Goal: Task Accomplishment & Management: Complete application form

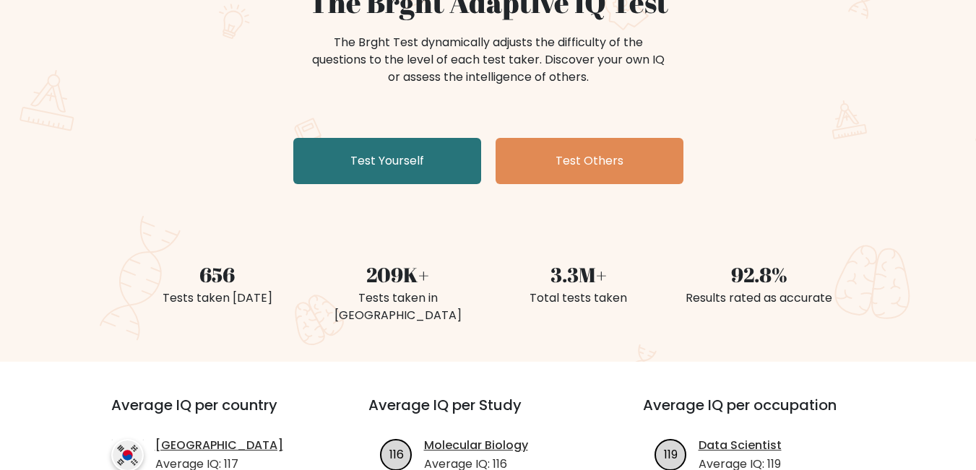
scroll to position [217, 0]
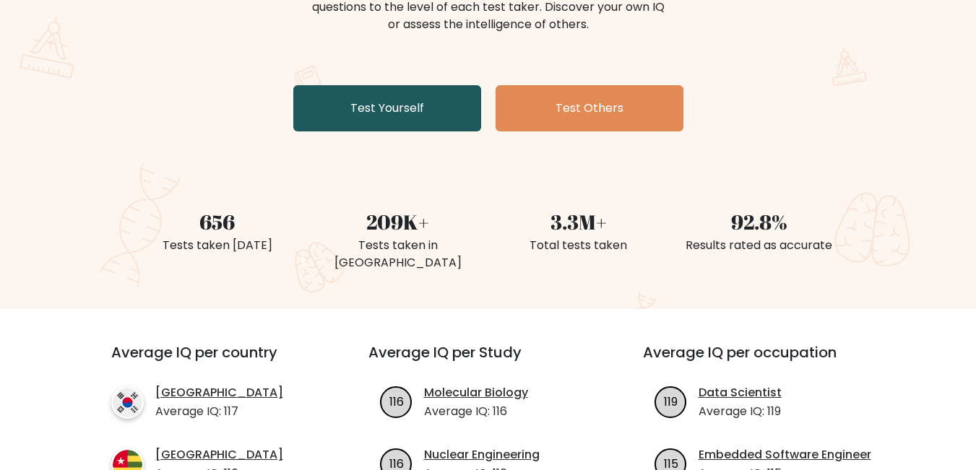
click at [417, 112] on link "Test Yourself" at bounding box center [387, 108] width 188 height 46
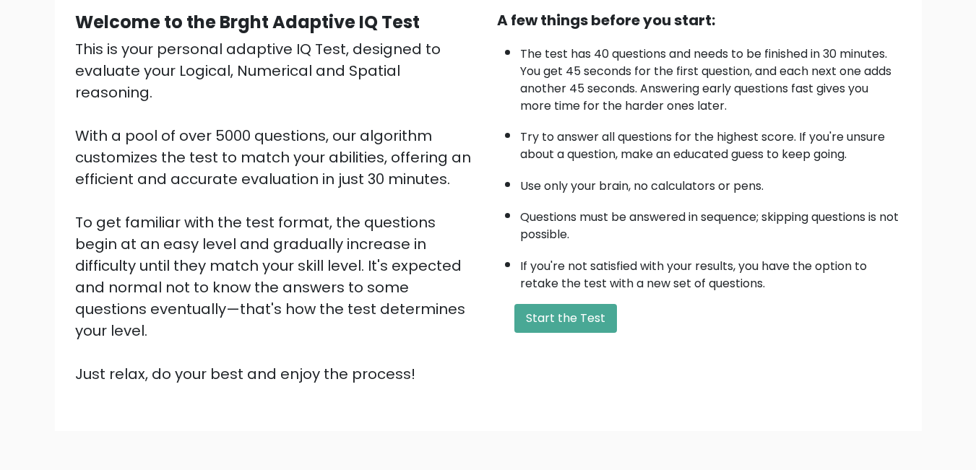
scroll to position [191, 0]
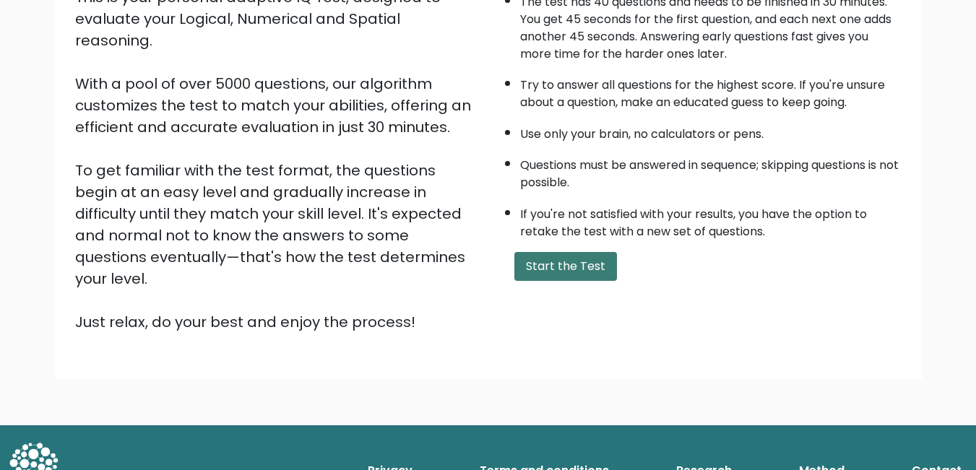
click at [556, 262] on button "Start the Test" at bounding box center [565, 266] width 103 height 29
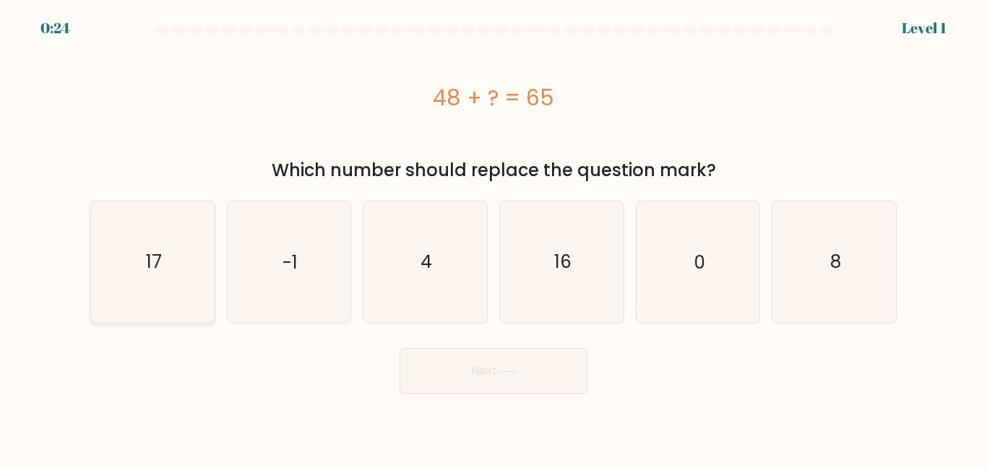
drag, startPoint x: 210, startPoint y: 272, endPoint x: 157, endPoint y: 280, distance: 53.3
click at [210, 272] on icon "17" at bounding box center [152, 262] width 121 height 121
click at [493, 239] on input "a. 17" at bounding box center [493, 237] width 1 height 4
radio input "true"
click at [469, 373] on button "Next" at bounding box center [493, 371] width 188 height 46
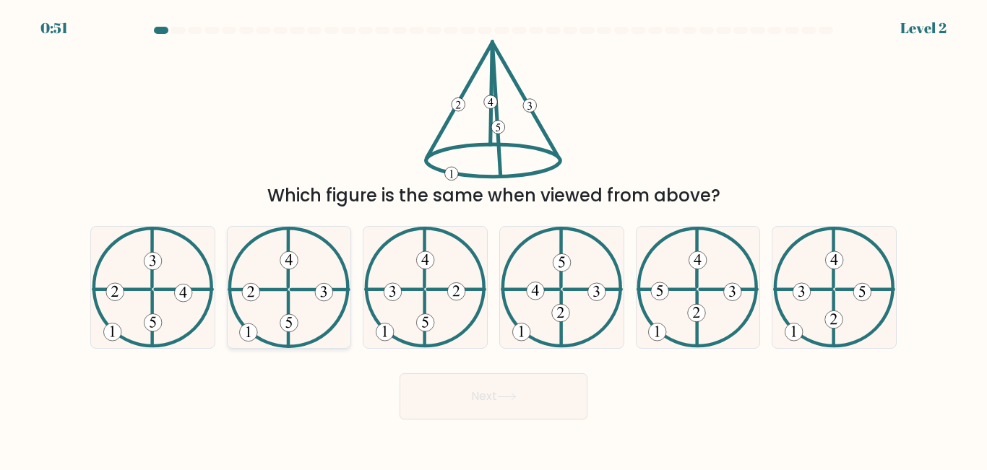
click at [283, 323] on icon at bounding box center [289, 287] width 122 height 121
click at [493, 239] on input "b." at bounding box center [493, 237] width 1 height 4
radio input "true"
click at [514, 393] on icon at bounding box center [507, 397] width 20 height 8
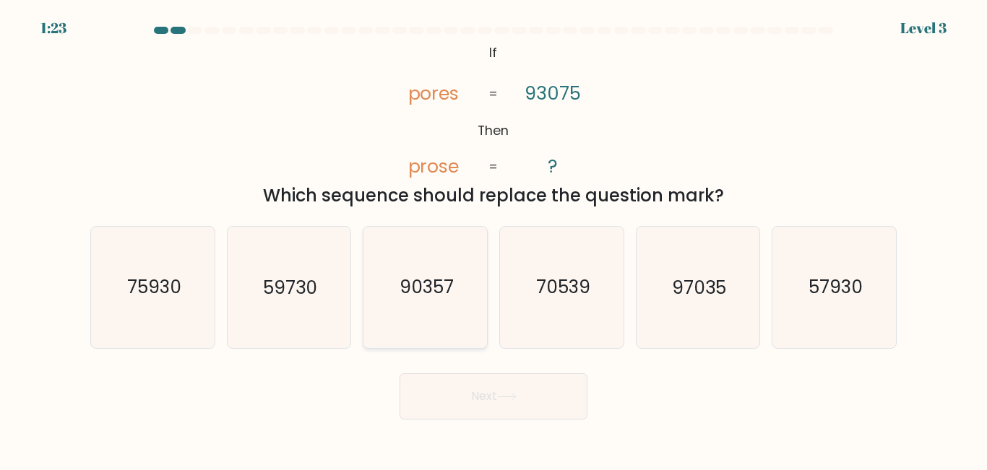
click at [417, 306] on icon "90357" at bounding box center [425, 287] width 121 height 121
click at [493, 239] on input "c. 90357" at bounding box center [493, 237] width 1 height 4
radio input "true"
click at [513, 392] on button "Next" at bounding box center [493, 396] width 188 height 46
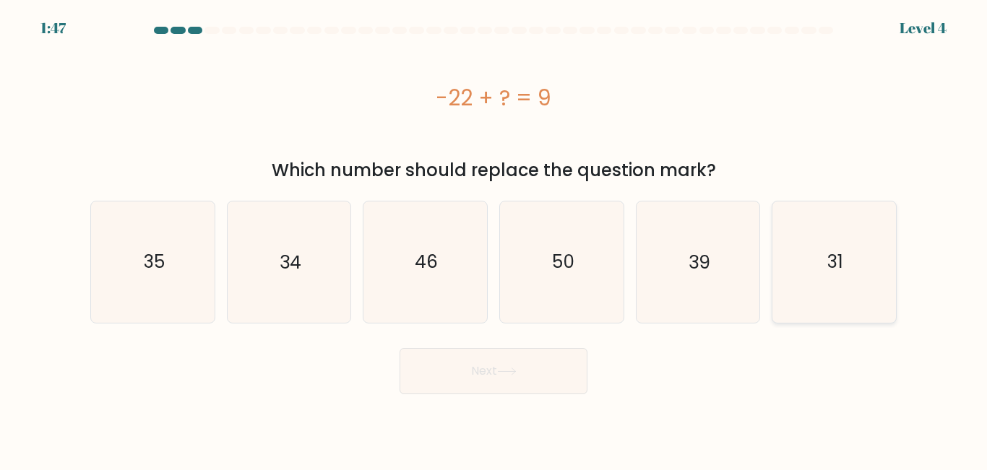
click at [851, 264] on icon "31" at bounding box center [834, 262] width 121 height 121
click at [494, 239] on input "f. 31" at bounding box center [493, 237] width 1 height 4
radio input "true"
click at [563, 360] on button "Next" at bounding box center [493, 371] width 188 height 46
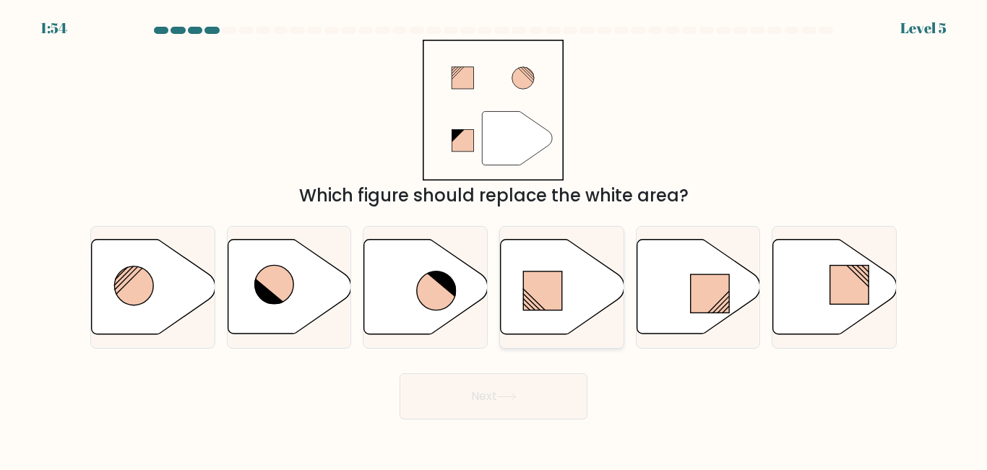
click at [576, 305] on icon at bounding box center [563, 287] width 124 height 95
click at [494, 239] on input "d." at bounding box center [493, 237] width 1 height 4
radio input "true"
click at [503, 410] on button "Next" at bounding box center [493, 396] width 188 height 46
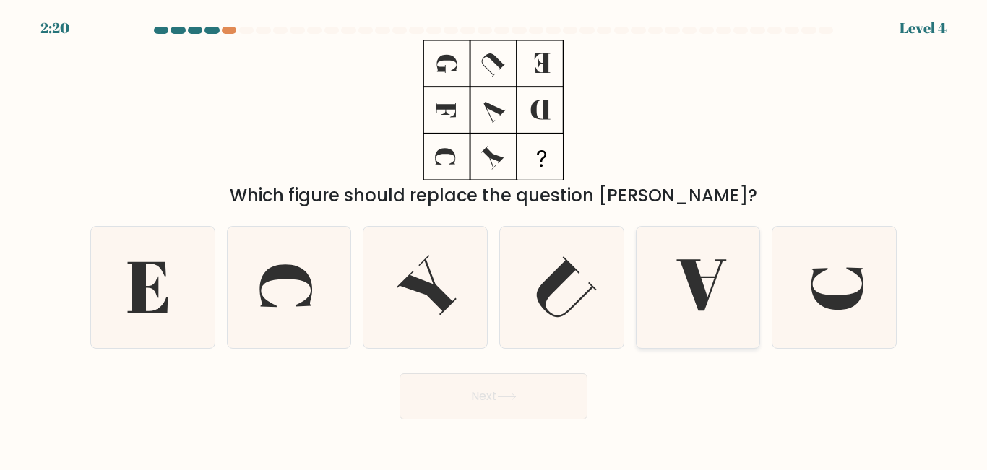
click at [758, 324] on icon at bounding box center [697, 287] width 121 height 121
click at [494, 239] on input "e." at bounding box center [493, 237] width 1 height 4
radio input "true"
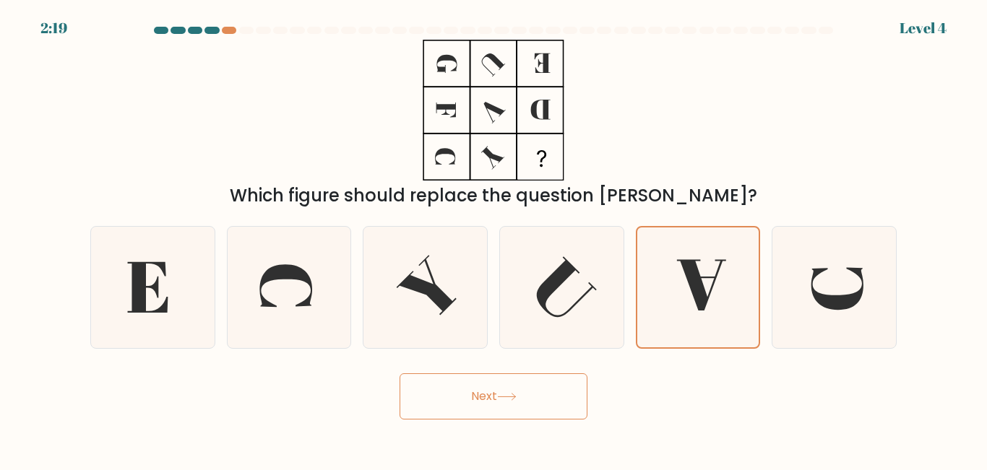
click at [528, 390] on button "Next" at bounding box center [493, 396] width 188 height 46
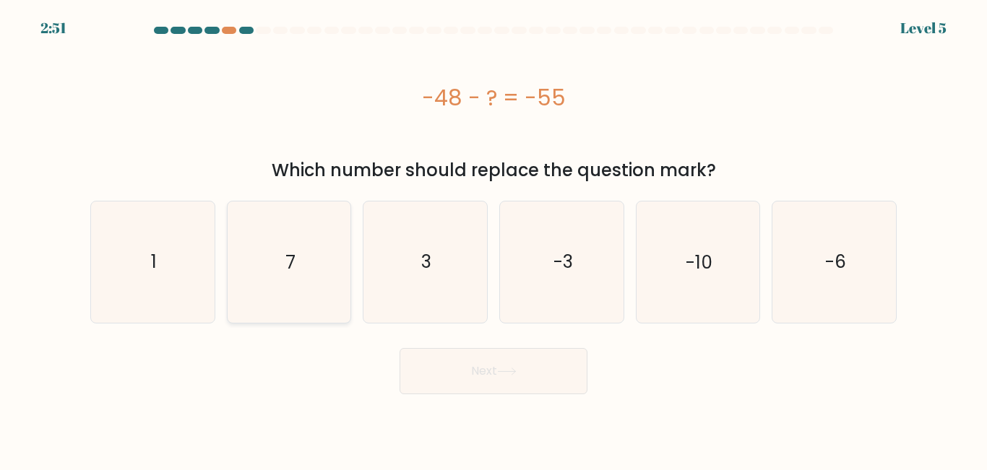
click at [281, 285] on icon "7" at bounding box center [288, 262] width 121 height 121
click at [493, 239] on input "b. 7" at bounding box center [493, 237] width 1 height 4
radio input "true"
click at [535, 370] on button "Next" at bounding box center [493, 371] width 188 height 46
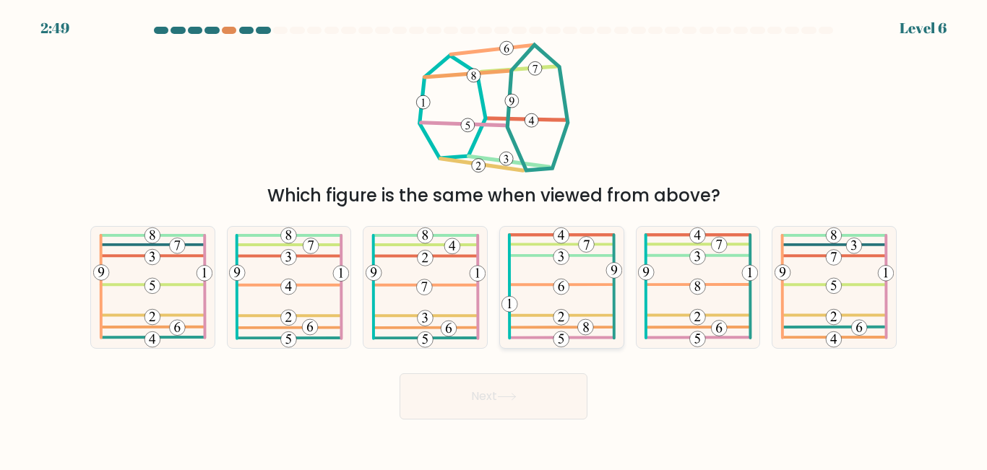
click at [589, 285] on 386 at bounding box center [561, 285] width 105 height 0
click at [494, 239] on input "d." at bounding box center [493, 237] width 1 height 4
radio input "true"
click at [530, 399] on button "Next" at bounding box center [493, 396] width 188 height 46
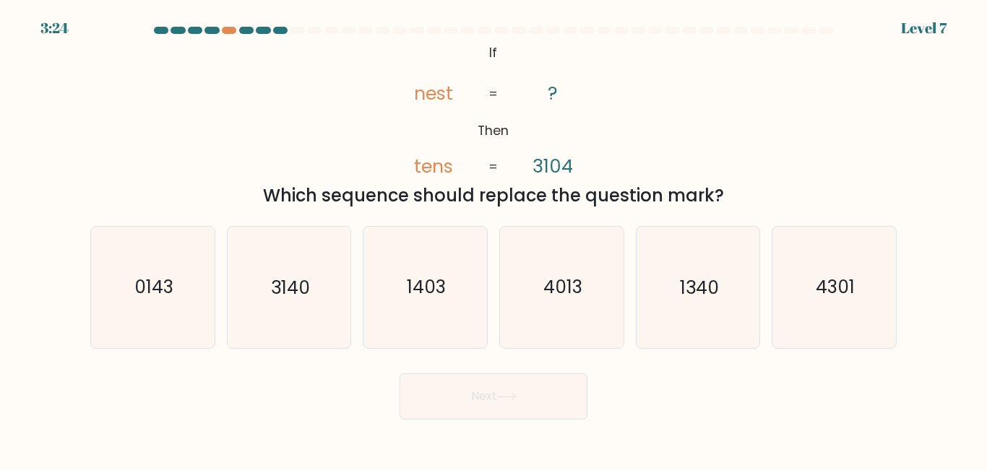
click at [33, 294] on form "If ?" at bounding box center [493, 223] width 987 height 393
click at [167, 301] on icon "0143" at bounding box center [152, 287] width 121 height 121
click at [493, 239] on input "a. 0143" at bounding box center [493, 237] width 1 height 4
radio input "true"
click at [507, 391] on button "Next" at bounding box center [493, 396] width 188 height 46
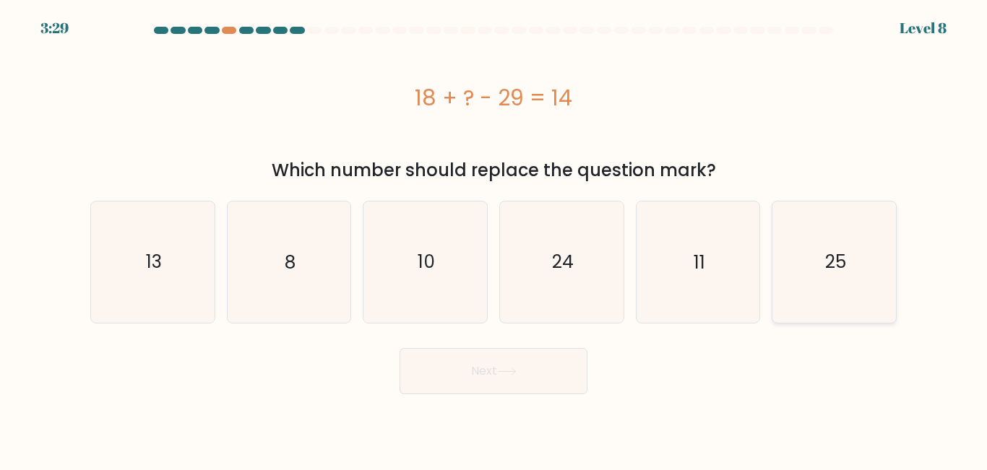
drag, startPoint x: 837, startPoint y: 263, endPoint x: 780, endPoint y: 282, distance: 60.3
click at [837, 263] on text "25" at bounding box center [835, 261] width 21 height 25
click at [494, 239] on input "f. 25" at bounding box center [493, 237] width 1 height 4
radio input "true"
click at [550, 365] on button "Next" at bounding box center [493, 371] width 188 height 46
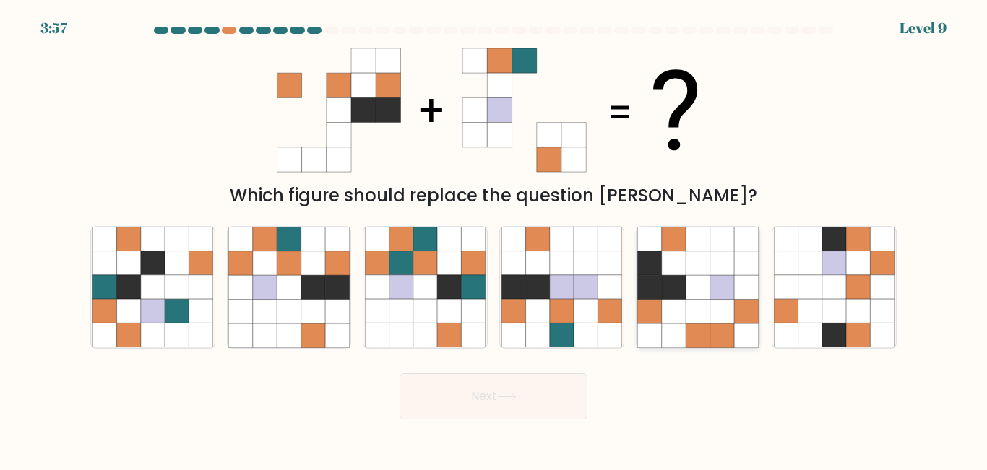
click at [688, 292] on icon at bounding box center [697, 288] width 24 height 24
click at [494, 239] on input "e." at bounding box center [493, 237] width 1 height 4
radio input "true"
click at [503, 390] on button "Next" at bounding box center [493, 396] width 188 height 46
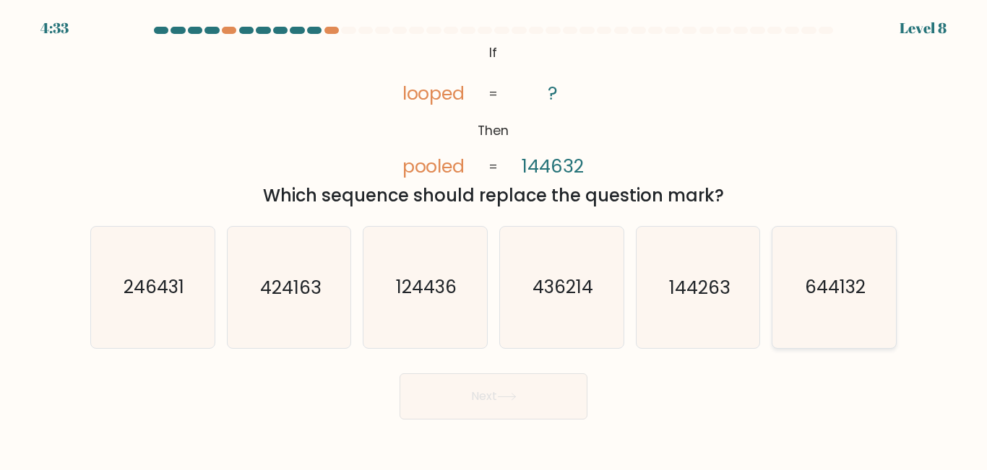
click at [823, 300] on icon "644132" at bounding box center [834, 287] width 121 height 121
click at [494, 239] on input "f. 644132" at bounding box center [493, 237] width 1 height 4
radio input "true"
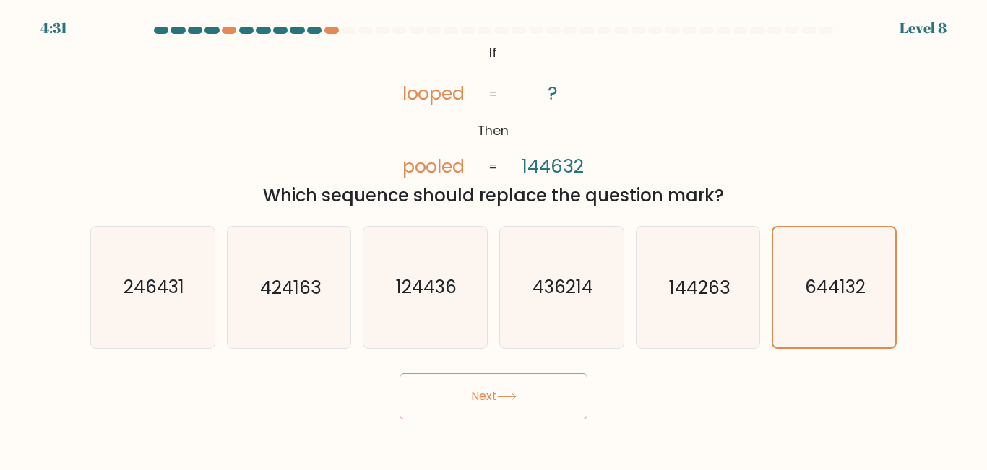
click at [534, 399] on button "Next" at bounding box center [493, 396] width 188 height 46
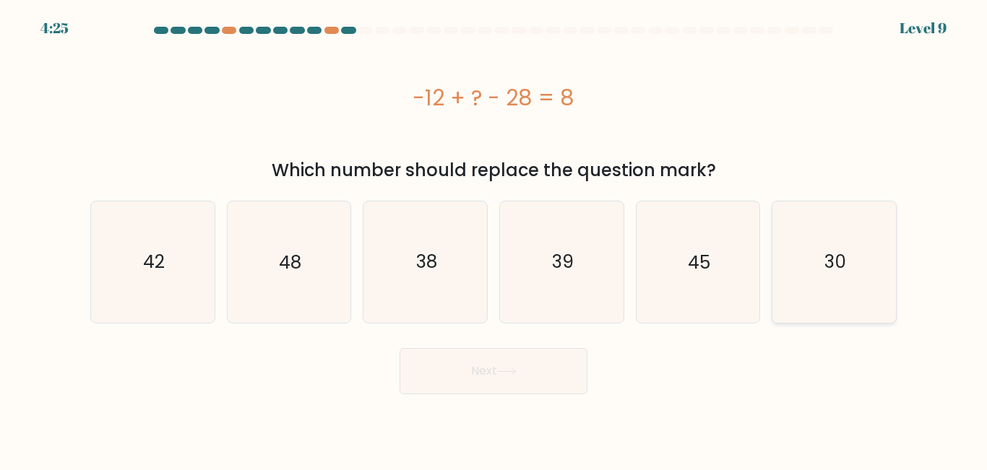
click at [860, 305] on icon "30" at bounding box center [834, 262] width 121 height 121
click at [494, 239] on input "f. 30" at bounding box center [493, 237] width 1 height 4
radio input "true"
click at [558, 377] on button "Next" at bounding box center [493, 371] width 188 height 46
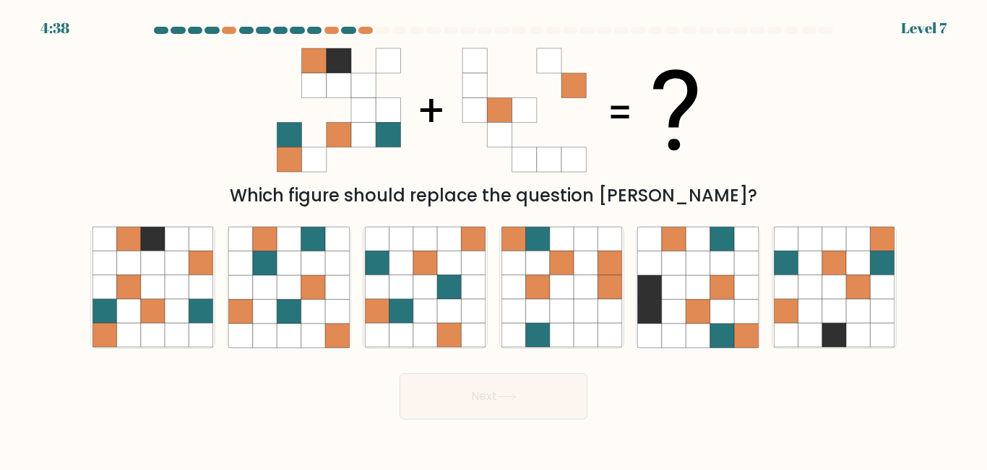
click at [217, 256] on div "a." at bounding box center [153, 287] width 137 height 122
click at [186, 261] on icon at bounding box center [177, 263] width 24 height 24
click at [493, 239] on input "a." at bounding box center [493, 237] width 1 height 4
radio input "true"
click at [541, 397] on button "Next" at bounding box center [493, 396] width 188 height 46
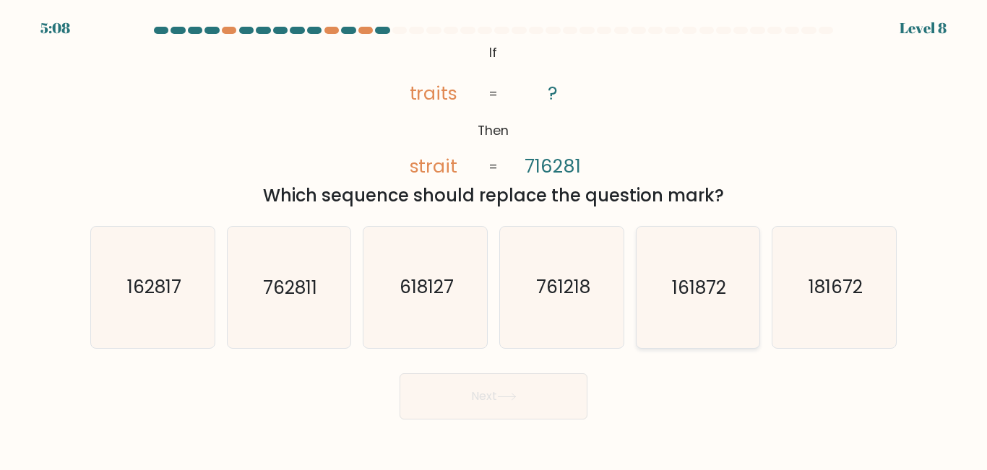
click at [703, 321] on icon "161872" at bounding box center [697, 287] width 121 height 121
click at [494, 239] on input "e. 161872" at bounding box center [493, 237] width 1 height 4
radio input "true"
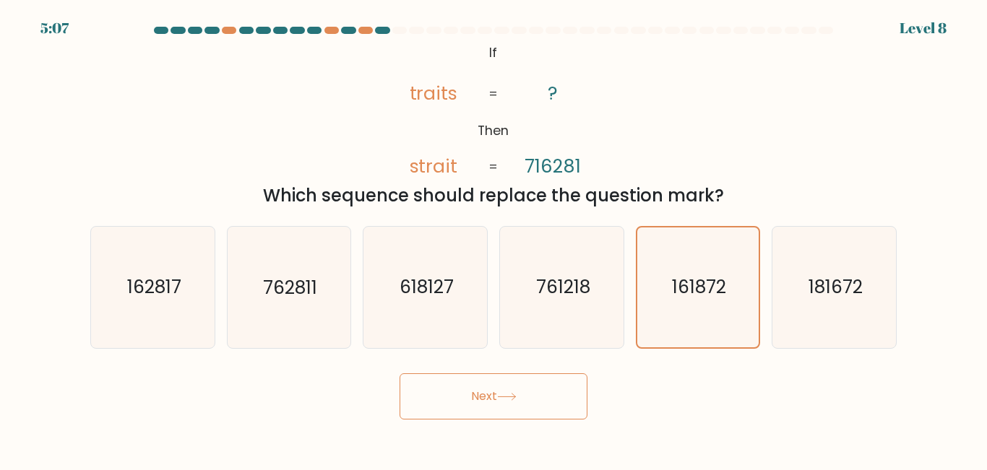
click at [529, 373] on button "Next" at bounding box center [493, 396] width 188 height 46
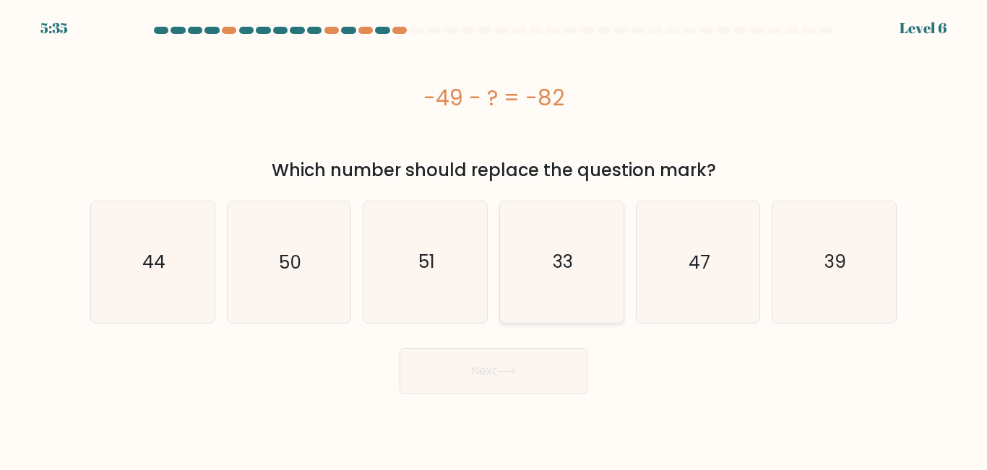
click at [546, 235] on icon "33" at bounding box center [561, 262] width 121 height 121
click at [494, 235] on input "d. 33" at bounding box center [493, 237] width 1 height 4
radio input "true"
click at [558, 368] on button "Next" at bounding box center [493, 371] width 188 height 46
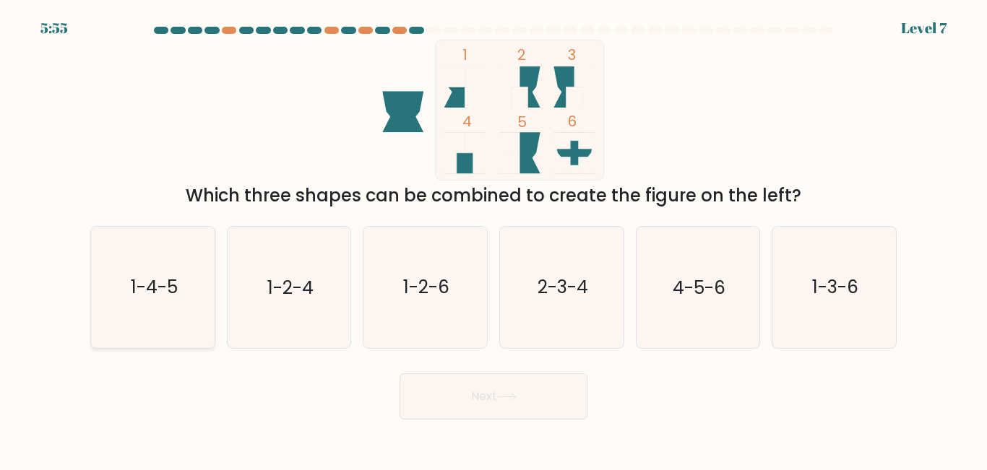
click at [142, 247] on icon "1-4-5" at bounding box center [152, 287] width 121 height 121
click at [493, 239] on input "a. 1-4-5" at bounding box center [493, 237] width 1 height 4
radio input "true"
click at [545, 397] on button "Next" at bounding box center [493, 396] width 188 height 46
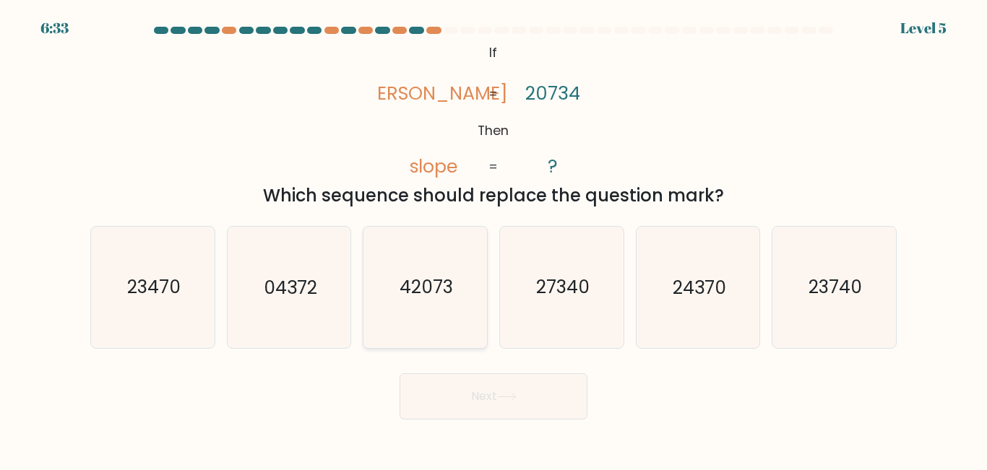
click at [442, 303] on icon "42073" at bounding box center [425, 287] width 121 height 121
click at [493, 239] on input "c. 42073" at bounding box center [493, 237] width 1 height 4
radio input "true"
click at [519, 384] on button "Next" at bounding box center [493, 396] width 188 height 46
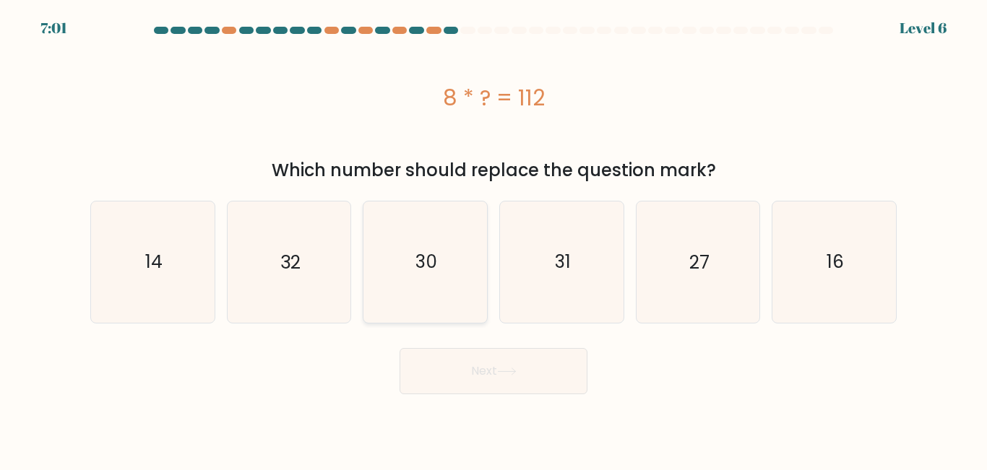
drag, startPoint x: 122, startPoint y: 251, endPoint x: 373, endPoint y: 300, distance: 255.6
click at [123, 251] on icon "14" at bounding box center [152, 262] width 121 height 121
click at [493, 239] on input "a. 14" at bounding box center [493, 237] width 1 height 4
radio input "true"
click at [542, 384] on button "Next" at bounding box center [493, 371] width 188 height 46
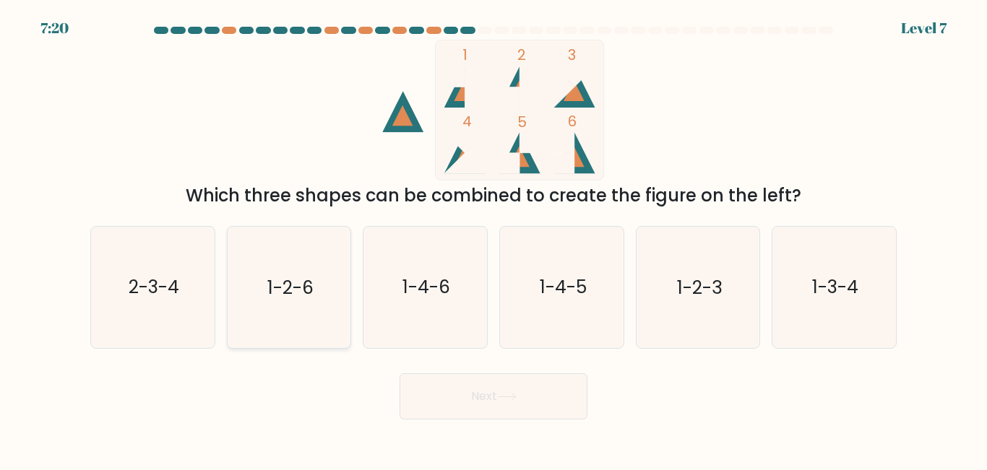
click at [301, 302] on icon "1-2-6" at bounding box center [288, 287] width 121 height 121
click at [510, 390] on button "Next" at bounding box center [493, 396] width 188 height 46
click at [514, 407] on button "Next" at bounding box center [493, 396] width 188 height 46
click at [265, 308] on icon "1-2-6" at bounding box center [288, 287] width 121 height 121
click at [493, 239] on input "b. 1-2-6" at bounding box center [493, 237] width 1 height 4
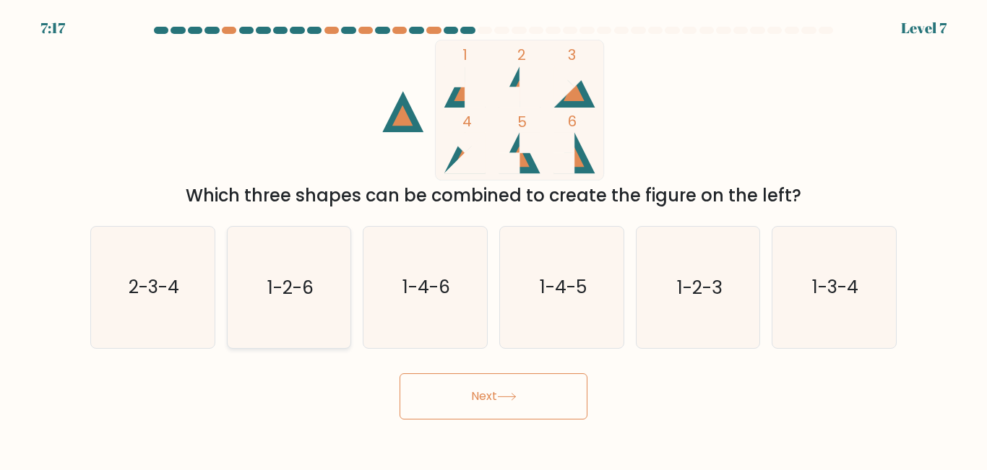
radio input "true"
click at [514, 379] on button "Next" at bounding box center [493, 396] width 188 height 46
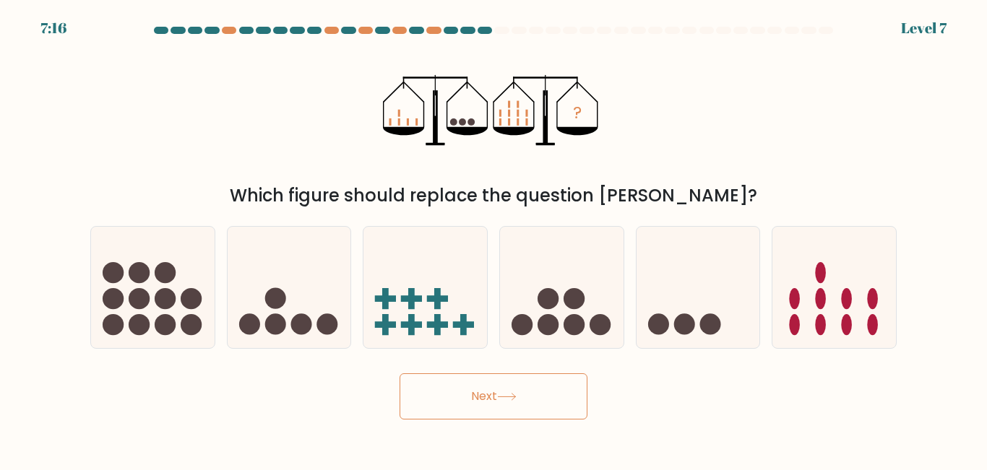
click at [512, 395] on icon at bounding box center [507, 397] width 20 height 8
click at [748, 161] on div "? Which figure should replace the question mark?" at bounding box center [493, 124] width 823 height 169
click at [867, 302] on icon at bounding box center [834, 287] width 124 height 102
click at [494, 239] on input "f." at bounding box center [493, 237] width 1 height 4
radio input "true"
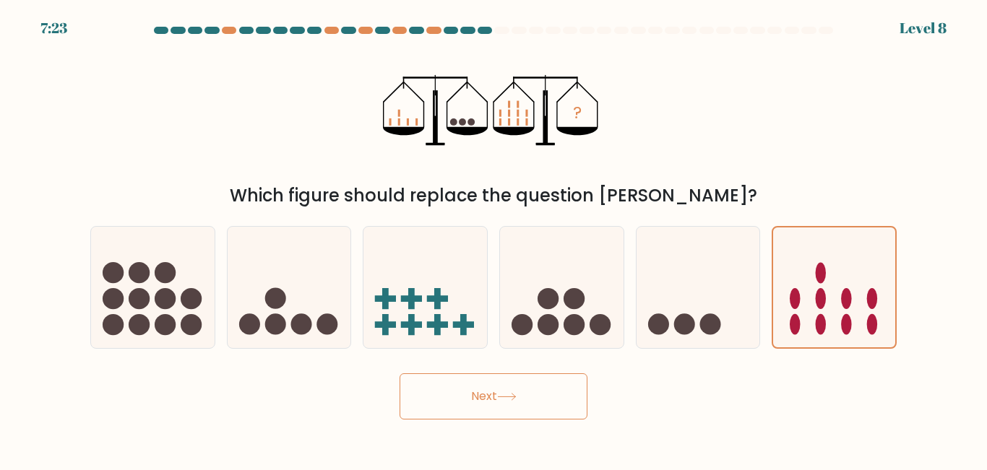
click at [510, 393] on icon at bounding box center [507, 397] width 20 height 8
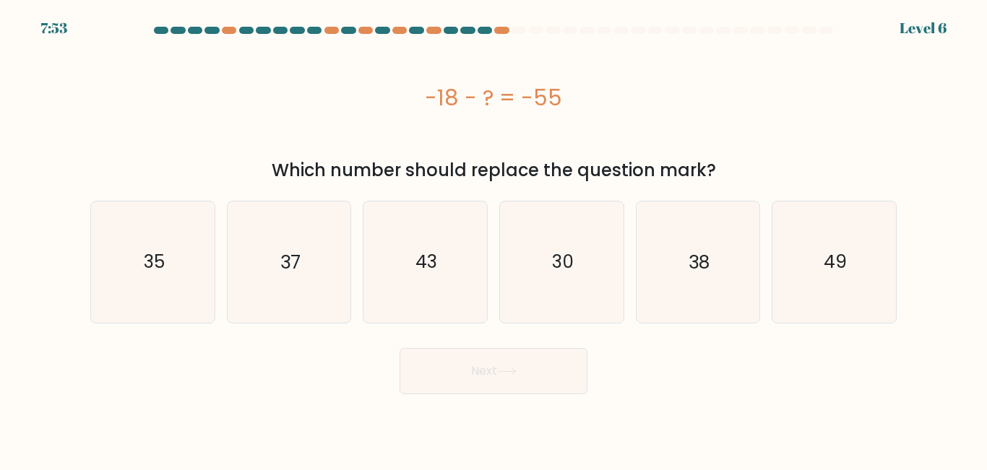
click at [752, 350] on div "Next" at bounding box center [493, 367] width 823 height 53
drag, startPoint x: 266, startPoint y: 253, endPoint x: 383, endPoint y: 298, distance: 125.6
click at [269, 254] on icon "37" at bounding box center [288, 262] width 121 height 121
click at [493, 239] on input "b. 37" at bounding box center [493, 237] width 1 height 4
radio input "true"
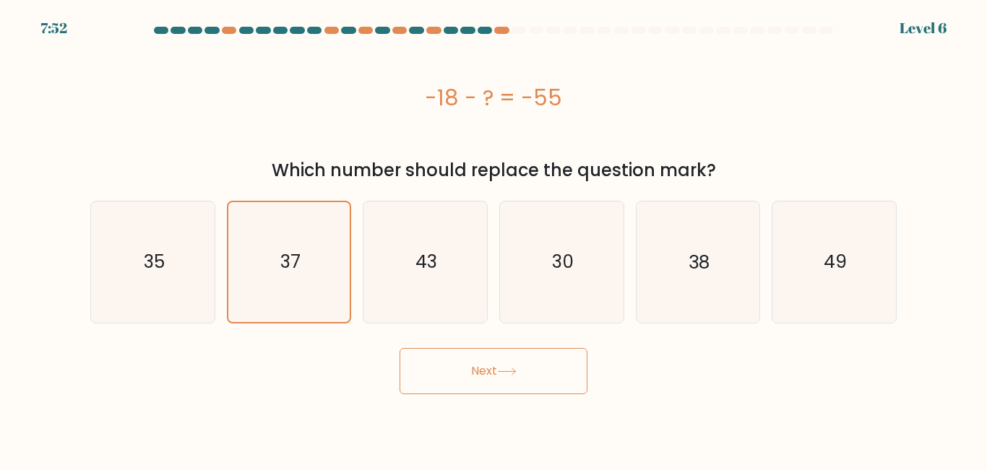
click at [483, 375] on button "Next" at bounding box center [493, 371] width 188 height 46
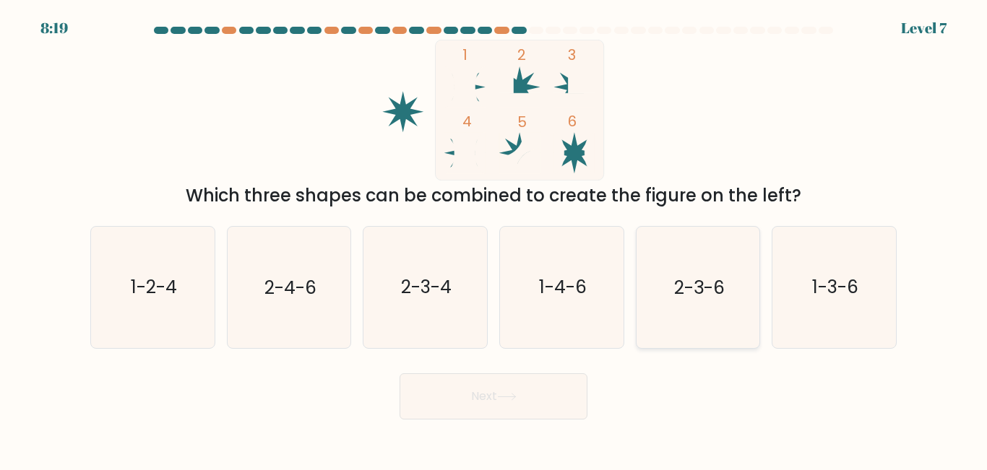
click at [707, 308] on icon "2-3-6" at bounding box center [697, 287] width 121 height 121
click at [494, 239] on input "e. 2-3-6" at bounding box center [493, 237] width 1 height 4
radio input "true"
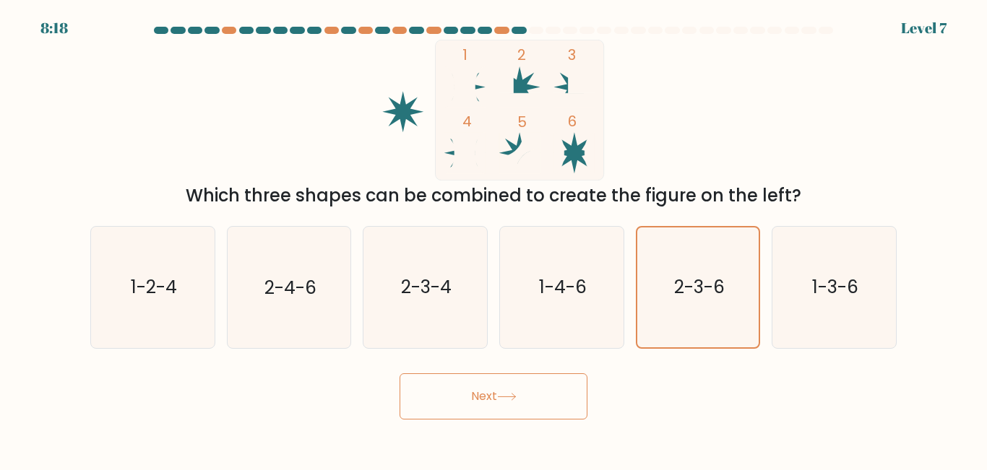
click at [537, 381] on button "Next" at bounding box center [493, 396] width 188 height 46
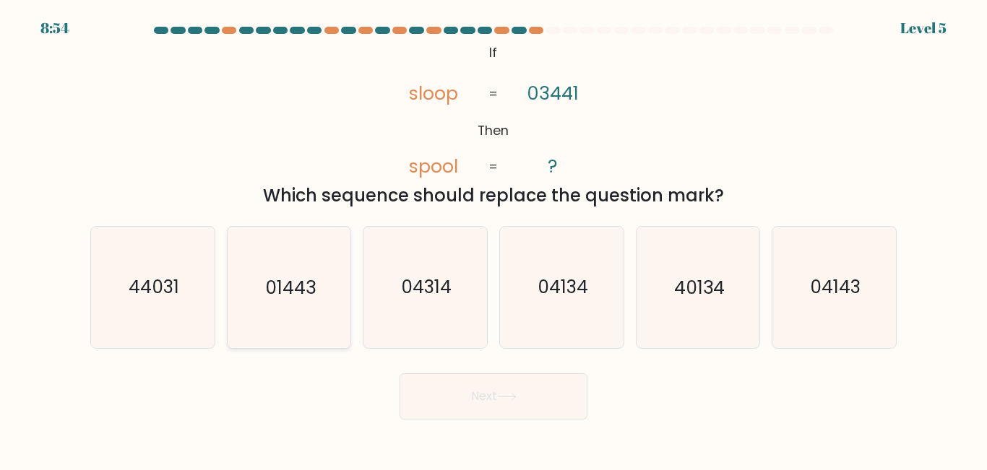
click at [260, 278] on icon "01443" at bounding box center [288, 287] width 121 height 121
click at [493, 239] on input "b. 01443" at bounding box center [493, 237] width 1 height 4
radio input "true"
click at [482, 401] on button "Next" at bounding box center [493, 396] width 188 height 46
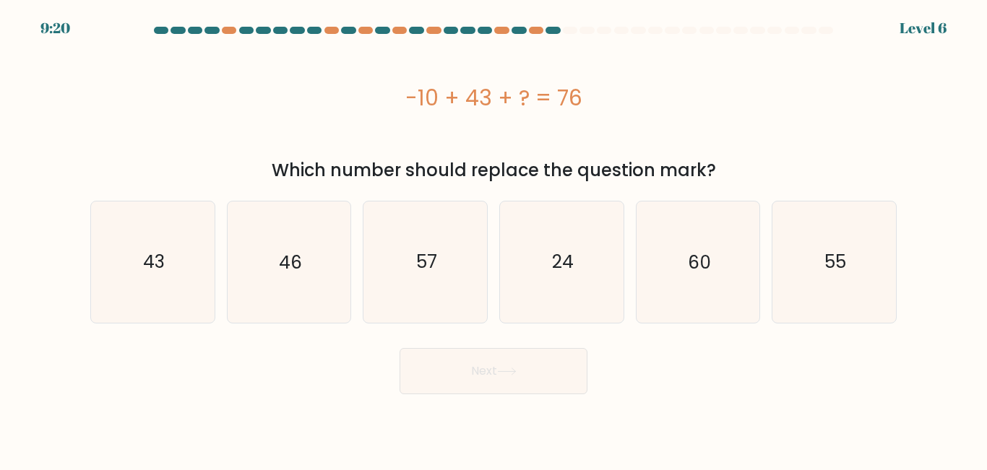
click at [665, 386] on div "Next" at bounding box center [493, 367] width 823 height 53
drag, startPoint x: 161, startPoint y: 271, endPoint x: 277, endPoint y: 313, distance: 123.6
click at [167, 272] on icon "43" at bounding box center [152, 262] width 121 height 121
click at [493, 239] on input "a. 43" at bounding box center [493, 237] width 1 height 4
radio input "true"
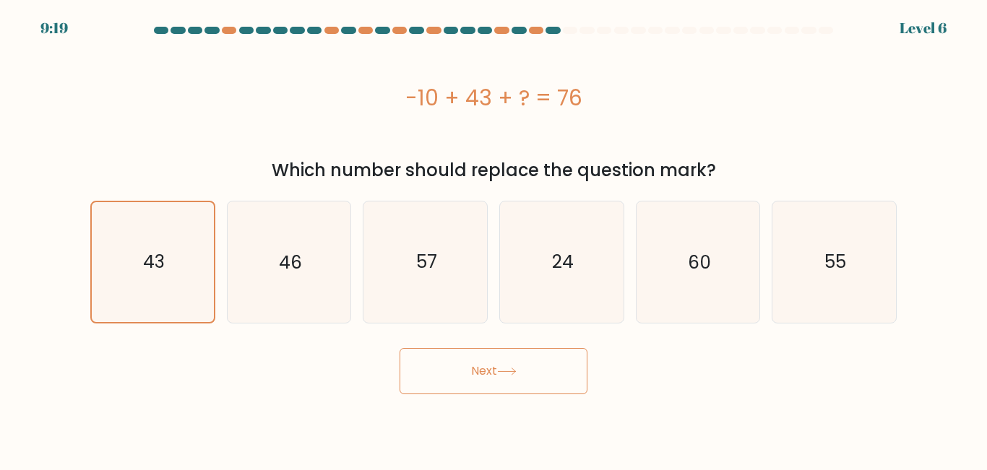
click at [493, 371] on button "Next" at bounding box center [493, 371] width 188 height 46
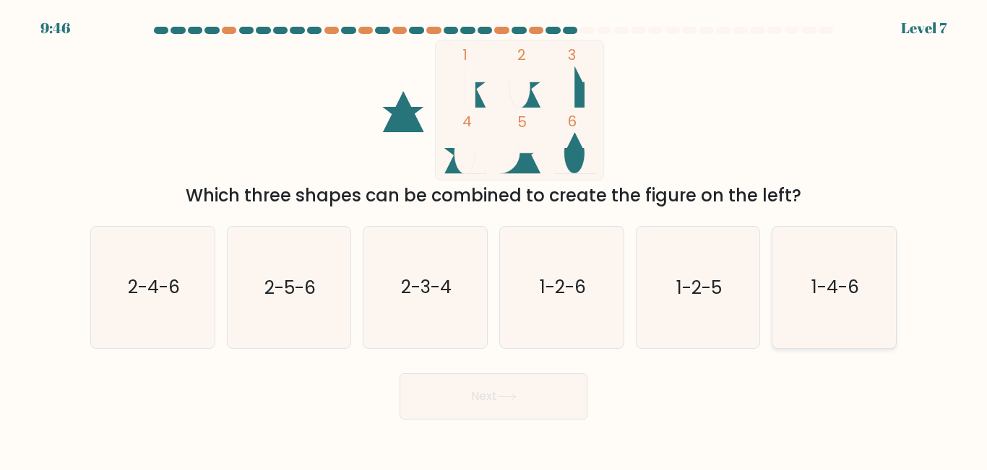
click at [814, 330] on icon "1-4-6" at bounding box center [834, 287] width 121 height 121
click at [494, 239] on input "f. 1-4-6" at bounding box center [493, 237] width 1 height 4
radio input "true"
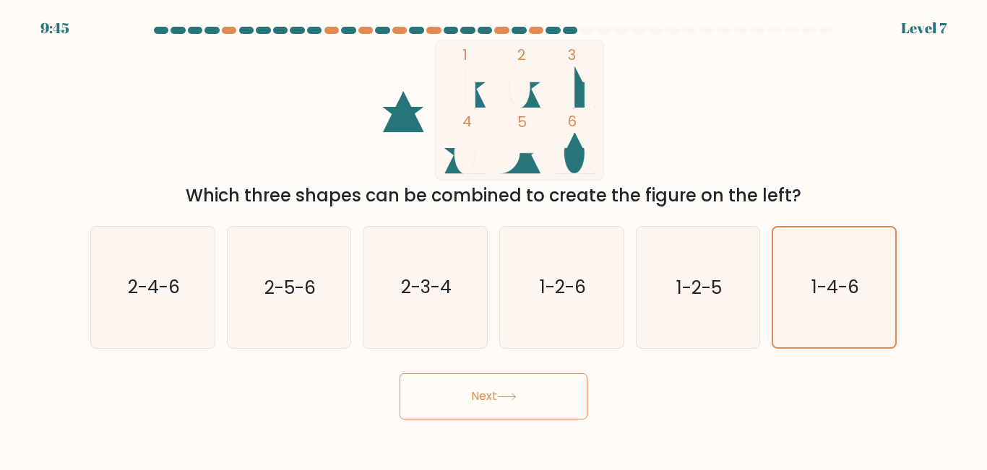
click at [520, 385] on button "Next" at bounding box center [493, 396] width 188 height 46
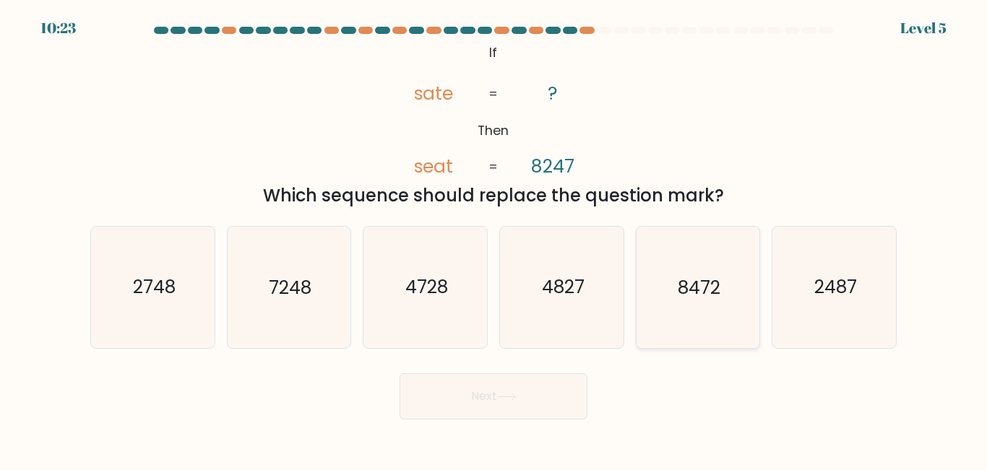
click at [715, 319] on icon "8472" at bounding box center [697, 287] width 121 height 121
click at [494, 239] on input "e. 8472" at bounding box center [493, 237] width 1 height 4
radio input "true"
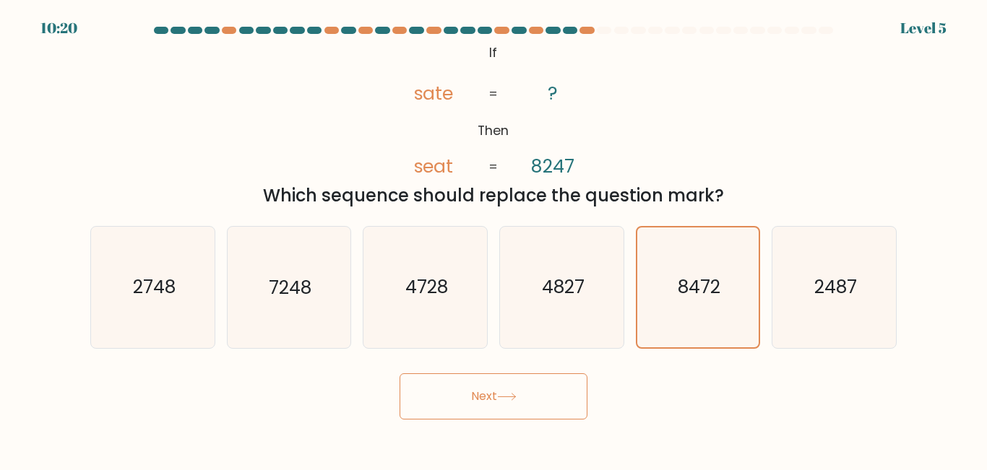
click at [476, 406] on button "Next" at bounding box center [493, 396] width 188 height 46
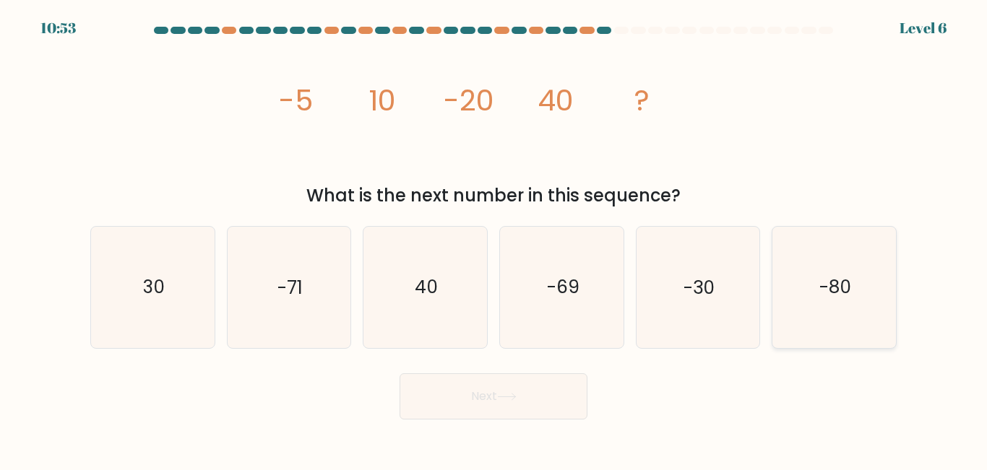
click at [845, 314] on icon "-80" at bounding box center [834, 287] width 121 height 121
click at [494, 239] on input "f. -80" at bounding box center [493, 237] width 1 height 4
radio input "true"
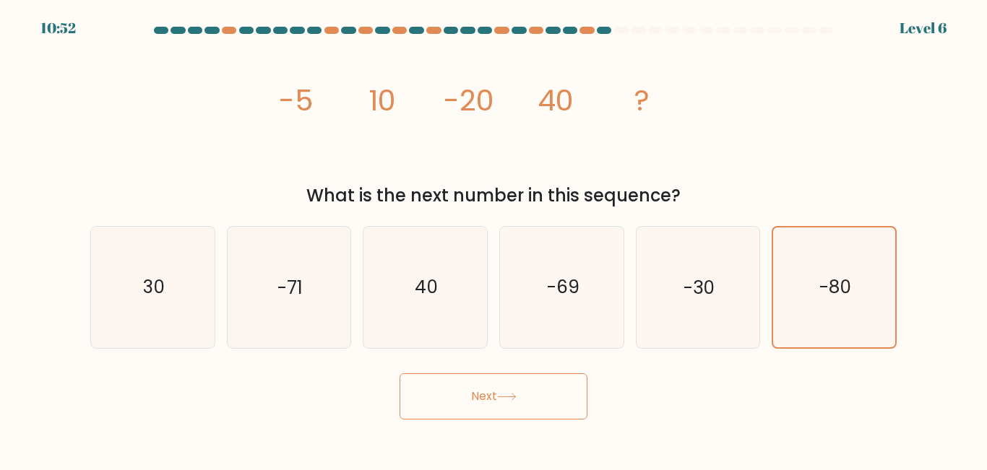
click at [558, 392] on button "Next" at bounding box center [493, 396] width 188 height 46
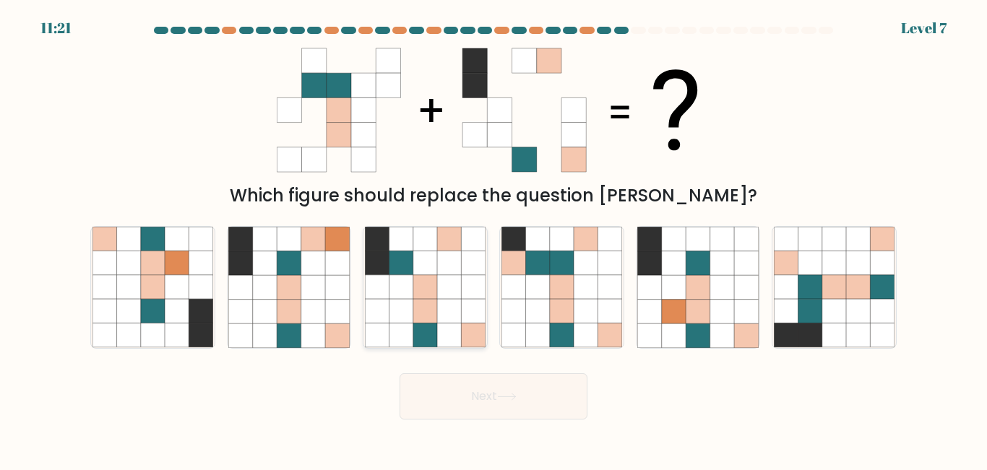
click at [462, 301] on icon at bounding box center [474, 312] width 24 height 24
click at [493, 239] on input "c." at bounding box center [493, 237] width 1 height 4
radio input "true"
click at [486, 393] on button "Next" at bounding box center [493, 396] width 188 height 46
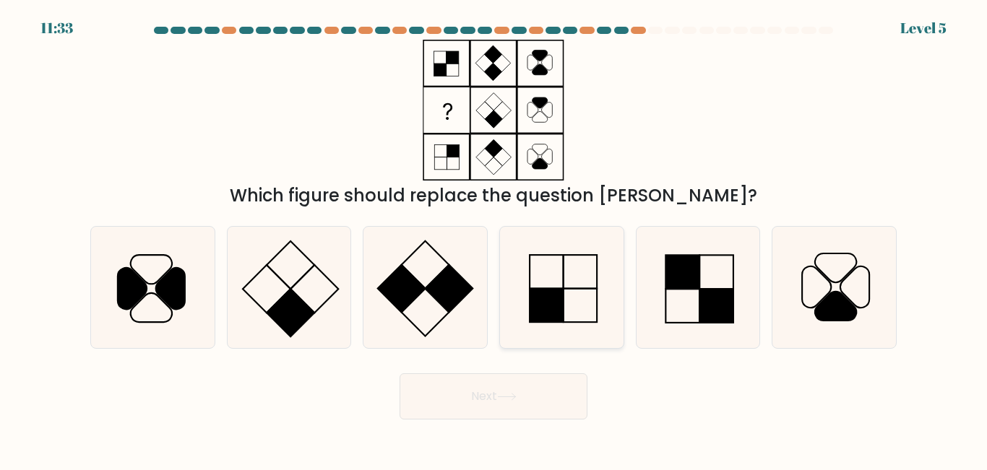
click at [551, 297] on rect at bounding box center [546, 306] width 34 height 34
click at [494, 239] on input "d." at bounding box center [493, 237] width 1 height 4
radio input "true"
click at [496, 397] on button "Next" at bounding box center [493, 396] width 188 height 46
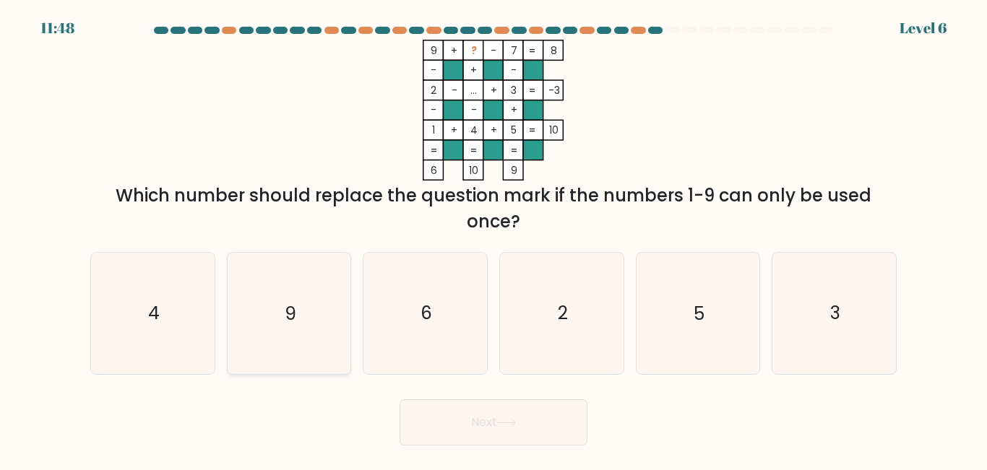
click at [259, 277] on icon "9" at bounding box center [288, 313] width 121 height 121
click at [493, 239] on input "b. 9" at bounding box center [493, 237] width 1 height 4
radio input "true"
click at [480, 418] on button "Next" at bounding box center [493, 422] width 188 height 46
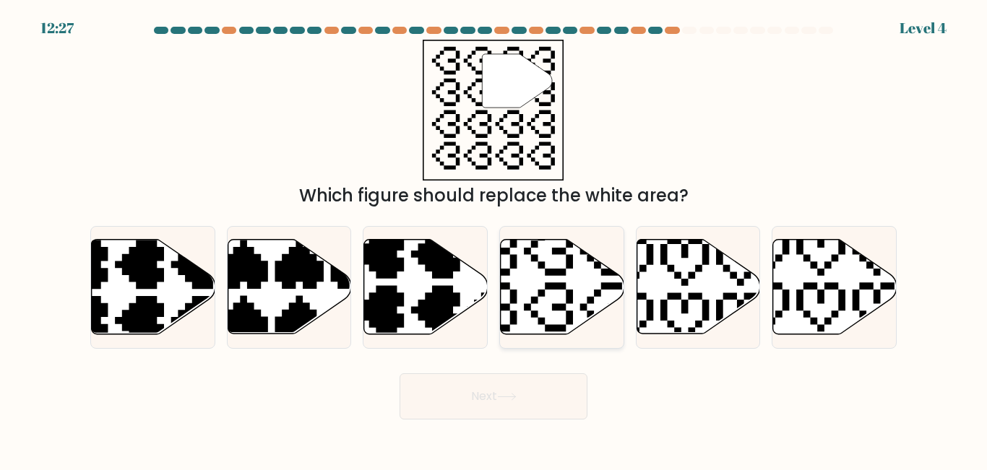
click at [546, 313] on icon at bounding box center [563, 287] width 124 height 95
click at [494, 239] on input "d." at bounding box center [493, 237] width 1 height 4
radio input "true"
click at [522, 392] on button "Next" at bounding box center [493, 396] width 188 height 46
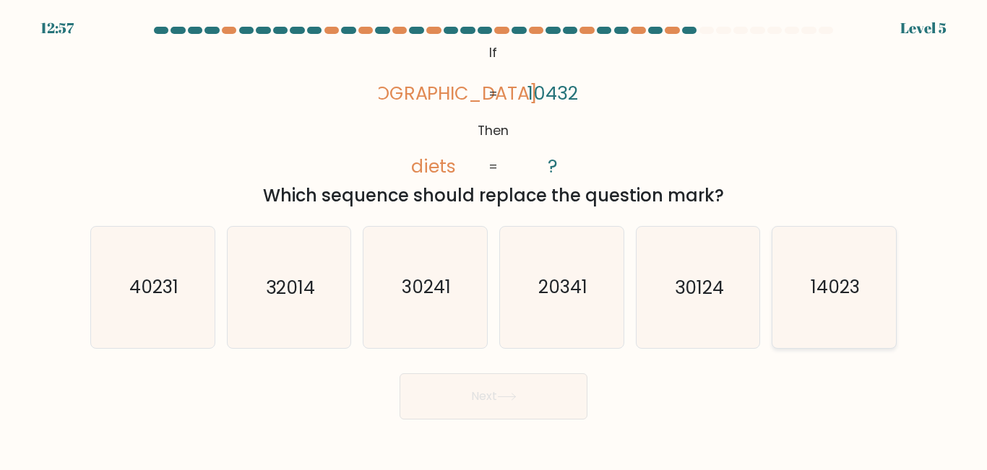
click at [850, 275] on text "14023" at bounding box center [834, 287] width 49 height 25
click at [494, 239] on input "f. 14023" at bounding box center [493, 237] width 1 height 4
radio input "true"
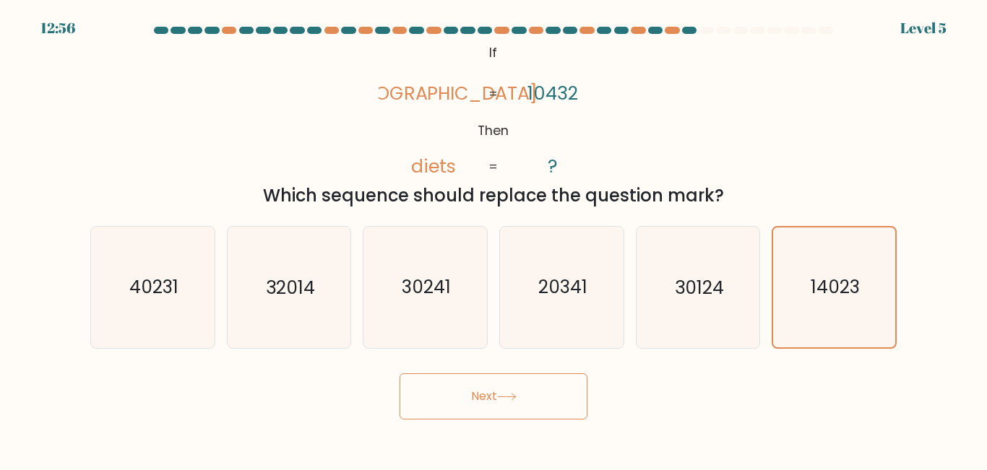
click at [485, 402] on button "Next" at bounding box center [493, 396] width 188 height 46
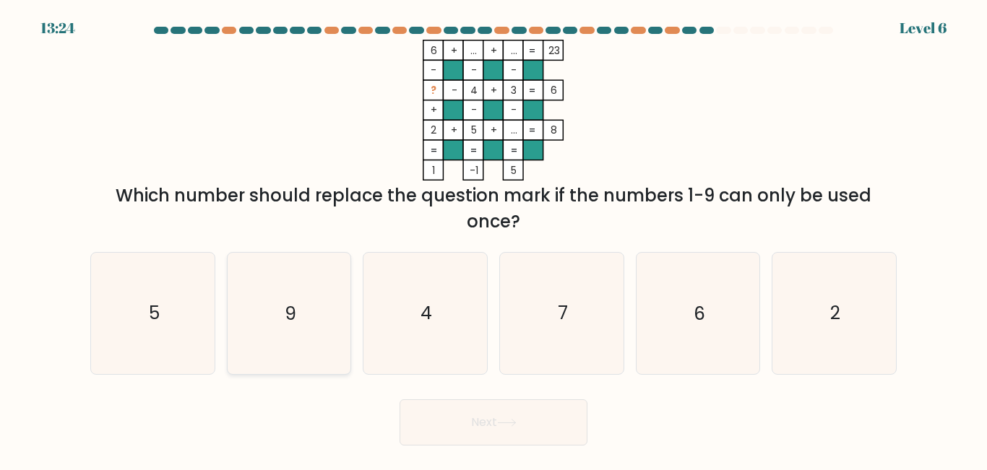
click at [300, 325] on icon "9" at bounding box center [288, 313] width 121 height 121
click at [493, 239] on input "b. 9" at bounding box center [493, 237] width 1 height 4
radio input "true"
click at [486, 417] on button "Next" at bounding box center [493, 422] width 188 height 46
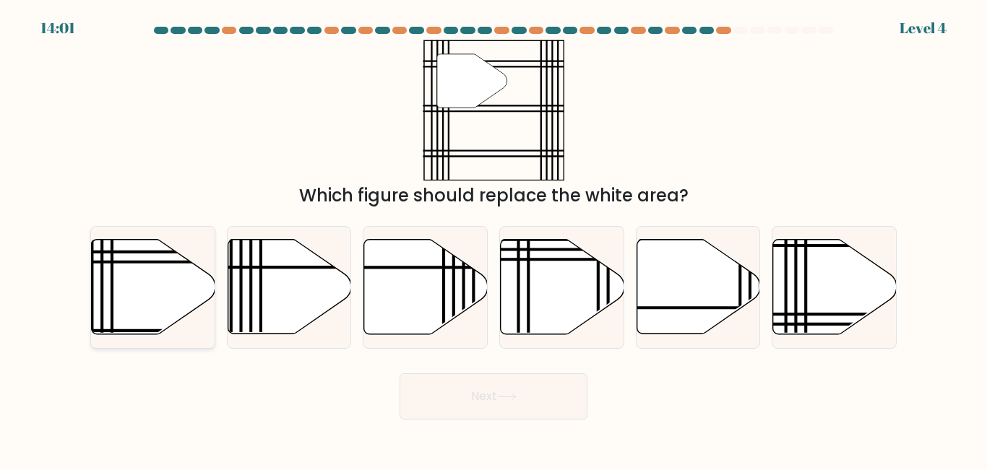
click at [120, 282] on icon at bounding box center [154, 287] width 124 height 95
click at [493, 239] on input "a." at bounding box center [493, 237] width 1 height 4
radio input "true"
click at [558, 398] on button "Next" at bounding box center [493, 396] width 188 height 46
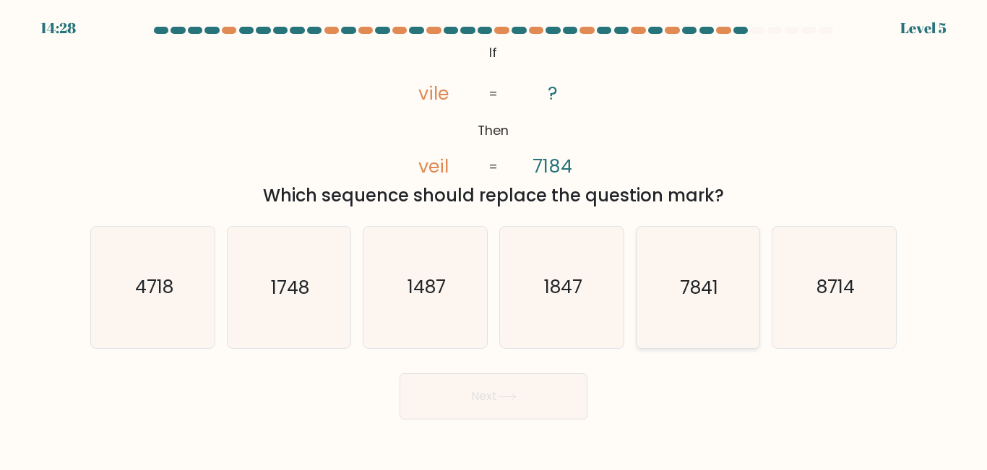
click at [672, 321] on icon "7841" at bounding box center [697, 287] width 121 height 121
click at [494, 239] on input "e. 7841" at bounding box center [493, 237] width 1 height 4
radio input "true"
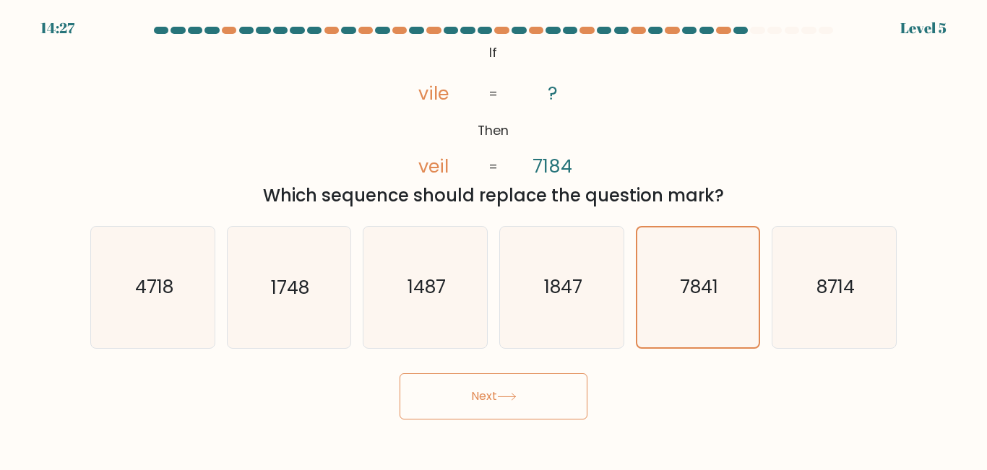
click at [527, 393] on button "Next" at bounding box center [493, 396] width 188 height 46
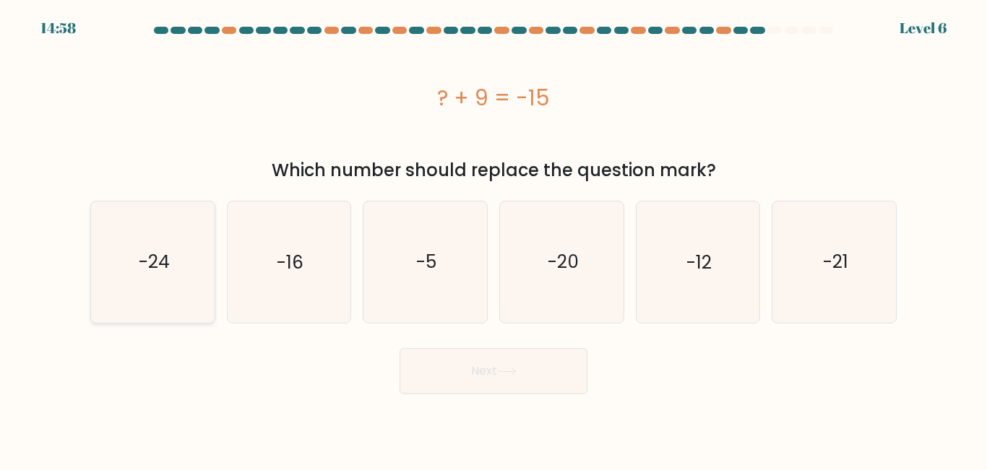
click at [154, 261] on text "-24" at bounding box center [153, 261] width 31 height 25
click at [493, 239] on input "a. -24" at bounding box center [493, 237] width 1 height 4
radio input "true"
click at [555, 381] on button "Next" at bounding box center [493, 371] width 188 height 46
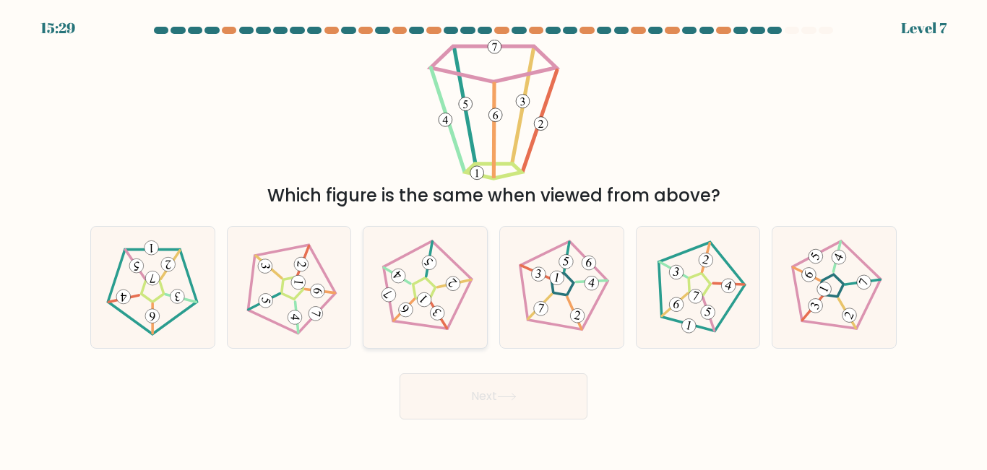
click at [436, 321] on icon at bounding box center [425, 287] width 97 height 97
click at [493, 239] on input "c." at bounding box center [493, 237] width 1 height 4
radio input "true"
click at [510, 386] on button "Next" at bounding box center [493, 396] width 188 height 46
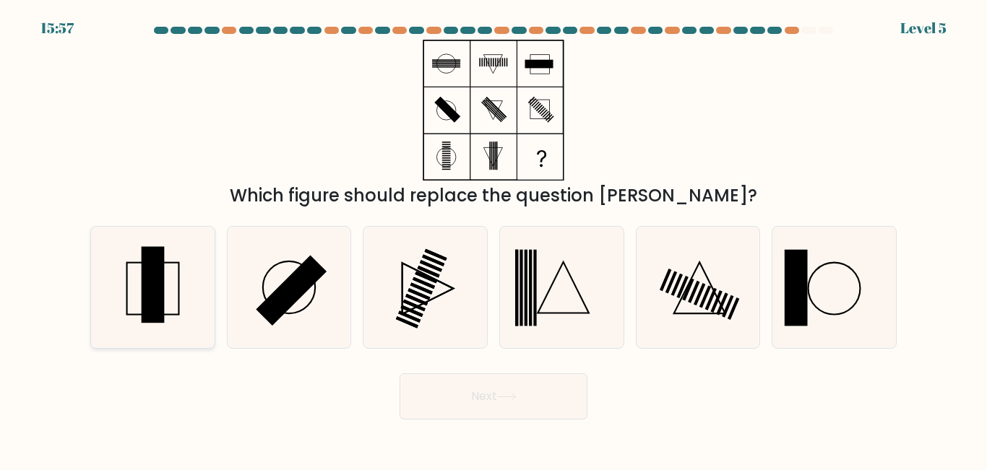
click at [138, 308] on icon at bounding box center [152, 287] width 121 height 121
click at [493, 239] on input "a." at bounding box center [493, 237] width 1 height 4
radio input "true"
click at [551, 400] on button "Next" at bounding box center [493, 396] width 188 height 46
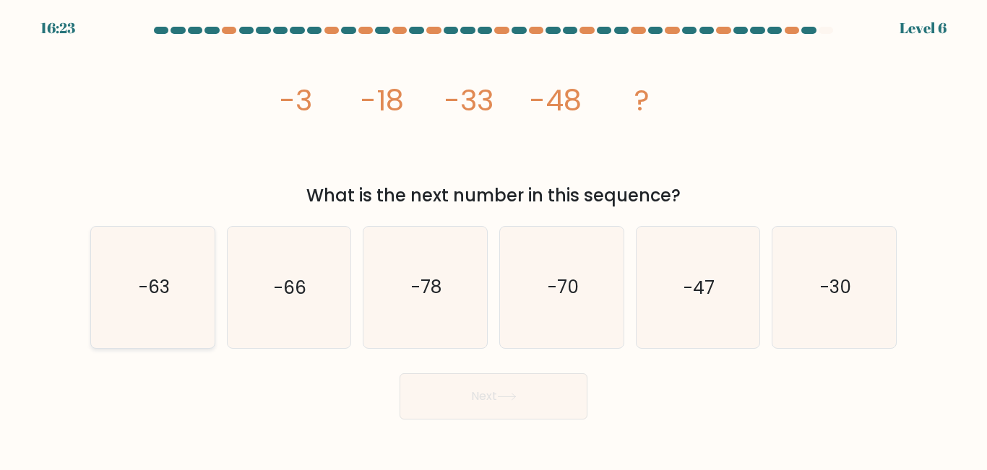
click at [180, 285] on icon "-63" at bounding box center [152, 287] width 121 height 121
click at [493, 239] on input "a. -63" at bounding box center [493, 237] width 1 height 4
radio input "true"
click at [547, 393] on button "Next" at bounding box center [493, 396] width 188 height 46
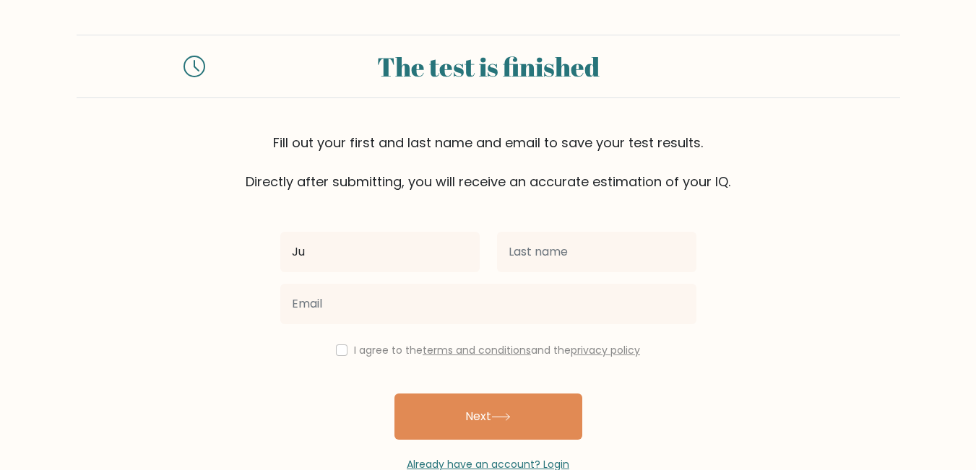
type input "[PERSON_NAME] [PERSON_NAME]"
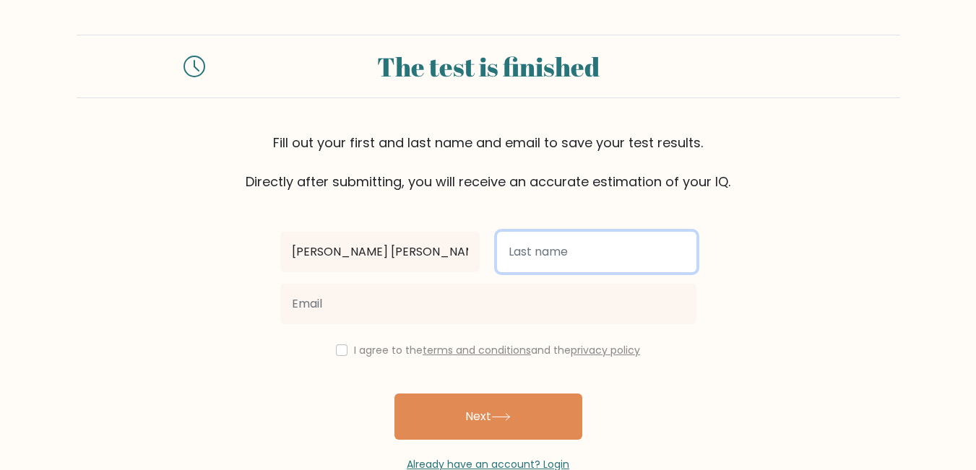
click at [584, 238] on input "text" at bounding box center [596, 252] width 199 height 40
type input "[PERSON_NAME]"
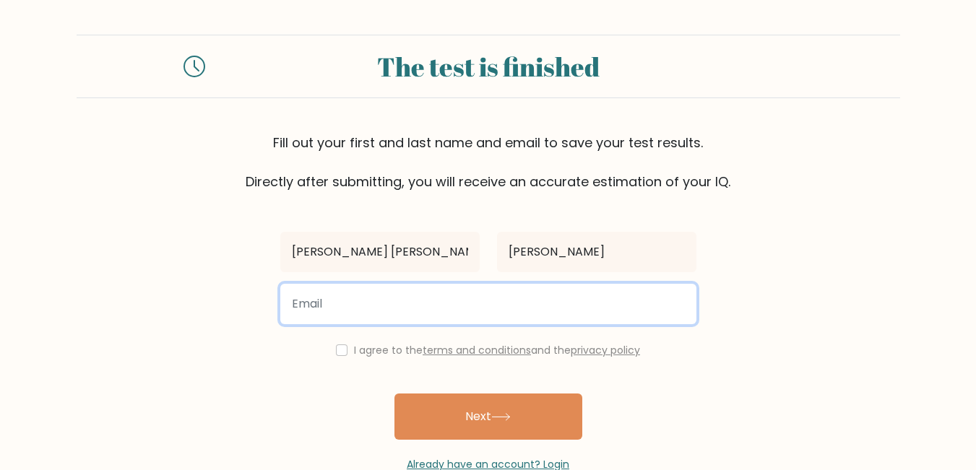
click at [512, 298] on input "email" at bounding box center [488, 304] width 416 height 40
type input "viantanay@gmail.com"
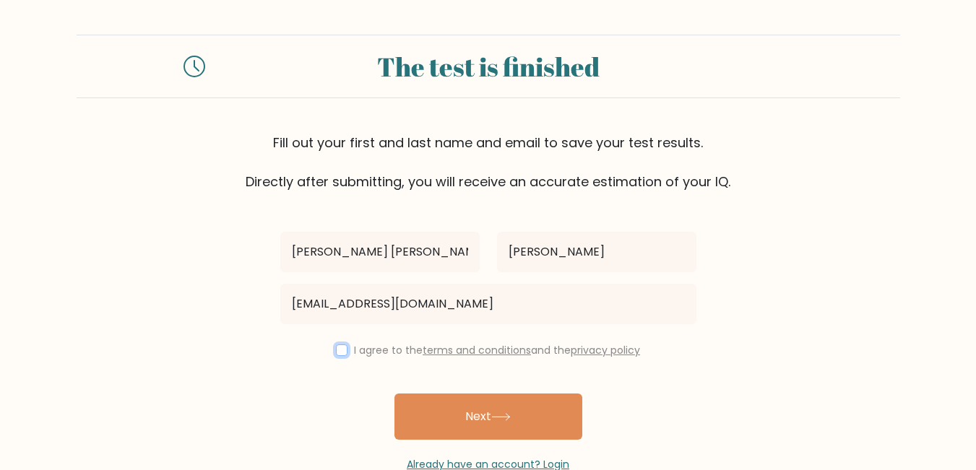
click at [337, 346] on input "checkbox" at bounding box center [342, 351] width 12 height 12
checkbox input "true"
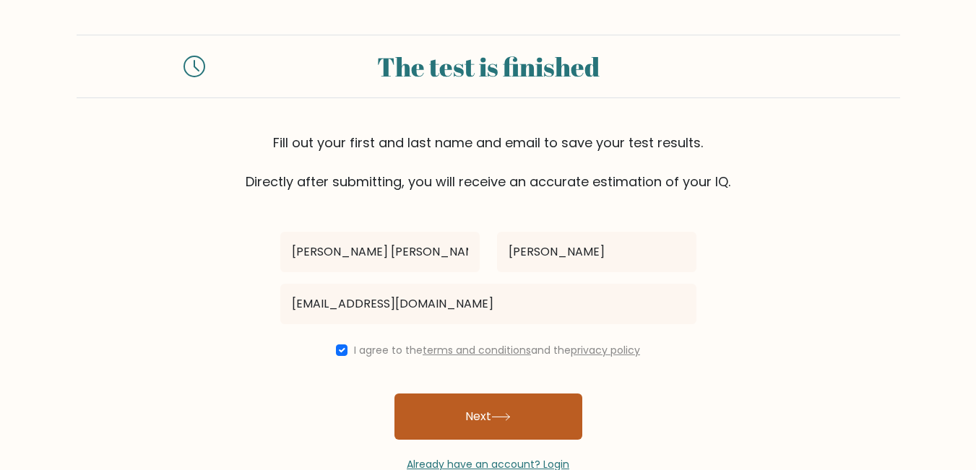
click at [430, 406] on button "Next" at bounding box center [488, 417] width 188 height 46
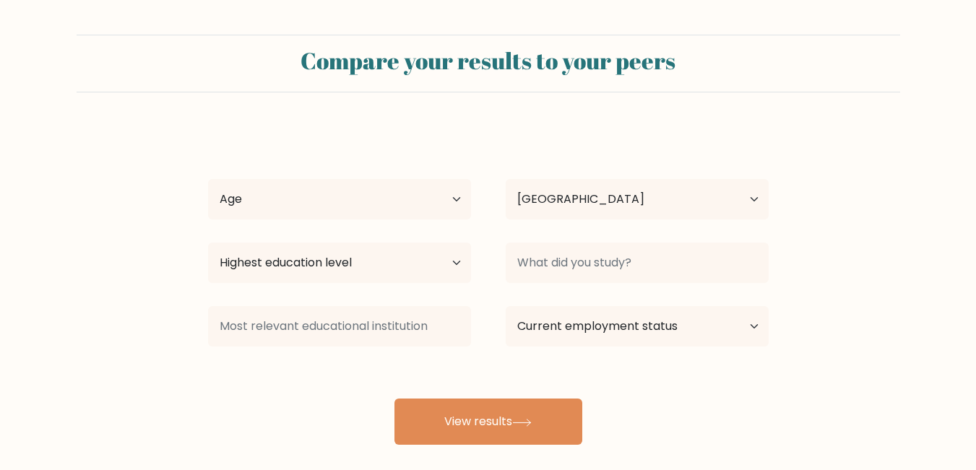
select select "PH"
click at [457, 192] on select "Age Under [DEMOGRAPHIC_DATA] [DEMOGRAPHIC_DATA] [DEMOGRAPHIC_DATA] [DEMOGRAPHIC…" at bounding box center [339, 199] width 263 height 40
select select "25_34"
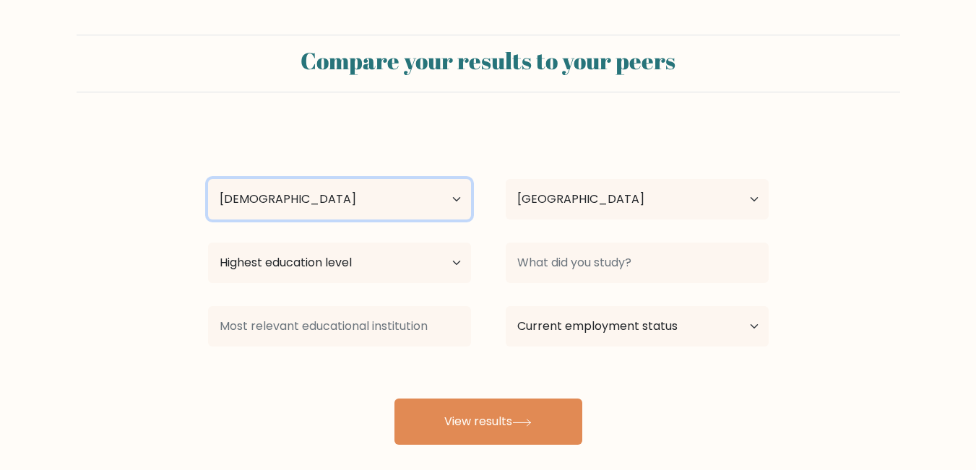
click at [208, 179] on select "Age Under [DEMOGRAPHIC_DATA] [DEMOGRAPHIC_DATA] [DEMOGRAPHIC_DATA] [DEMOGRAPHIC…" at bounding box center [339, 199] width 263 height 40
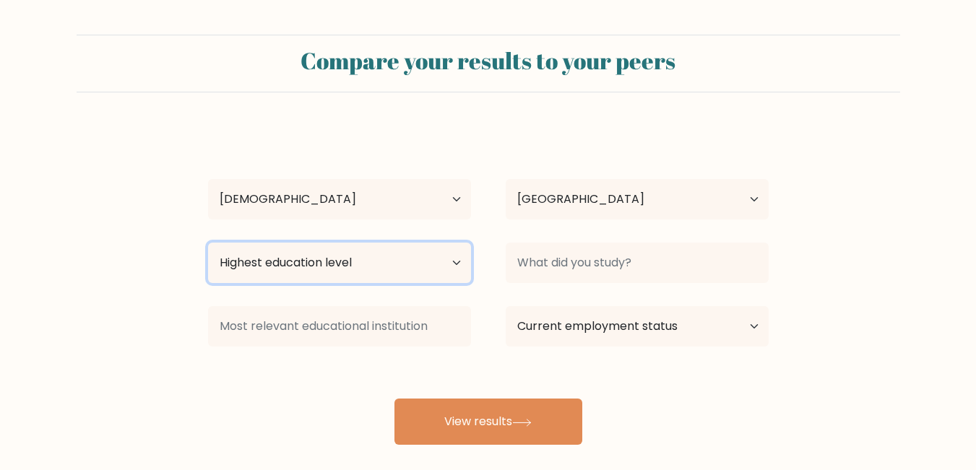
click at [436, 266] on select "Highest education level No schooling Primary Lower Secondary Upper Secondary Oc…" at bounding box center [339, 263] width 263 height 40
select select "bachelors_degree"
click at [208, 243] on select "Highest education level No schooling Primary Lower Secondary Upper Secondary Oc…" at bounding box center [339, 263] width 263 height 40
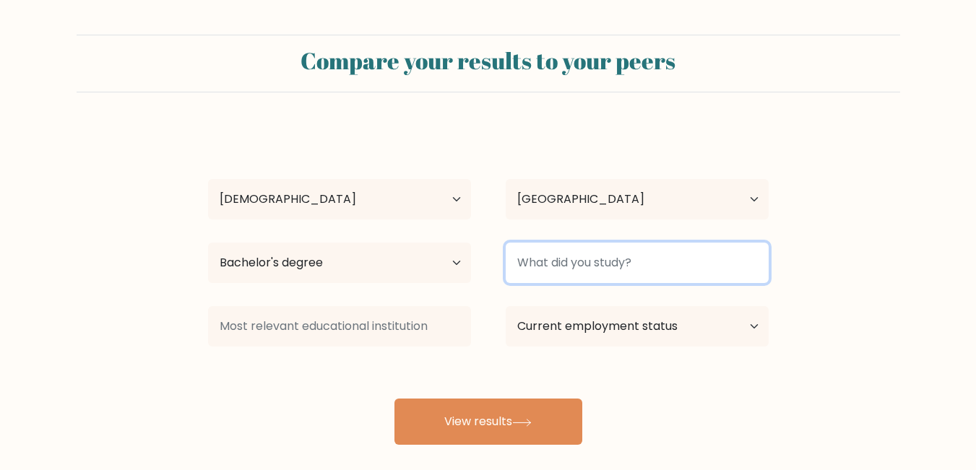
click at [571, 259] on input at bounding box center [637, 263] width 263 height 40
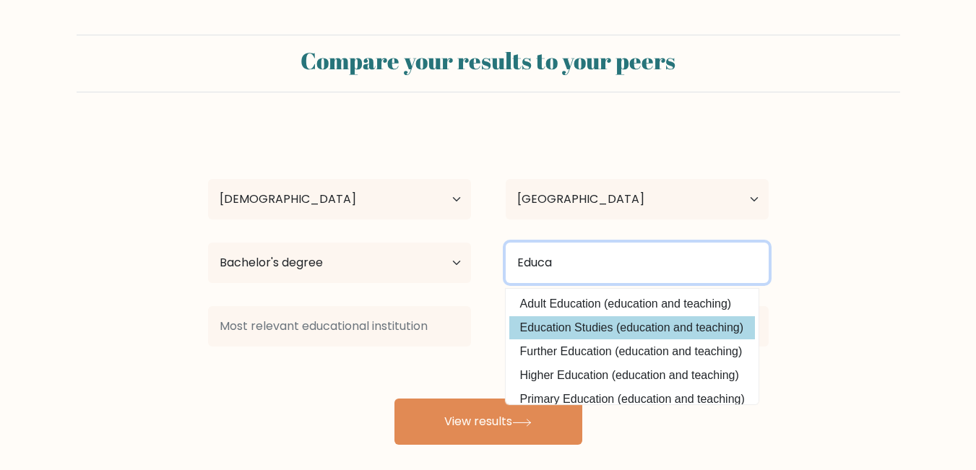
type input "Educa"
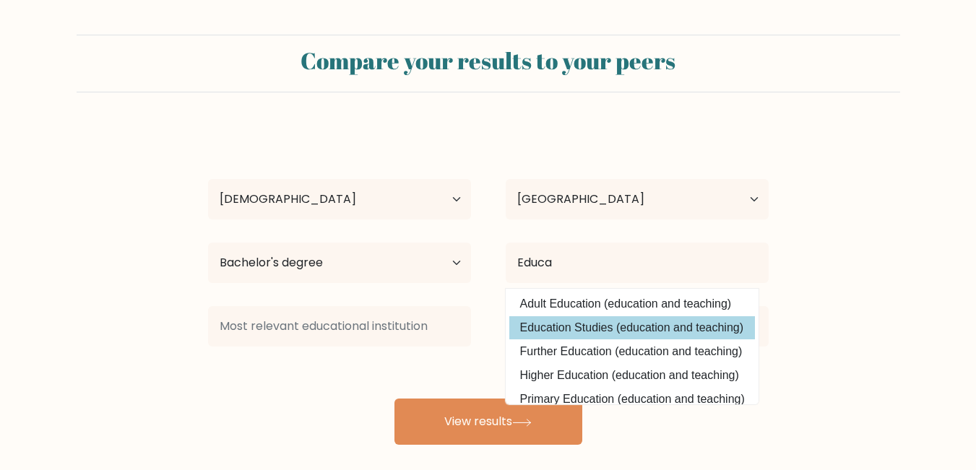
click at [606, 329] on div "Juvy Ann Tanay Age Under 18 years old 18-24 years old 25-34 years old 35-44 yea…" at bounding box center [488, 286] width 578 height 318
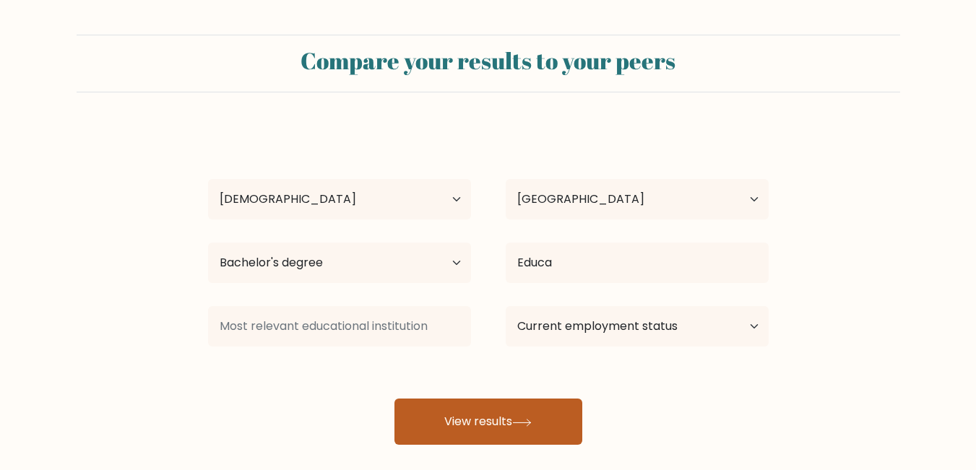
click at [502, 414] on button "View results" at bounding box center [488, 422] width 188 height 46
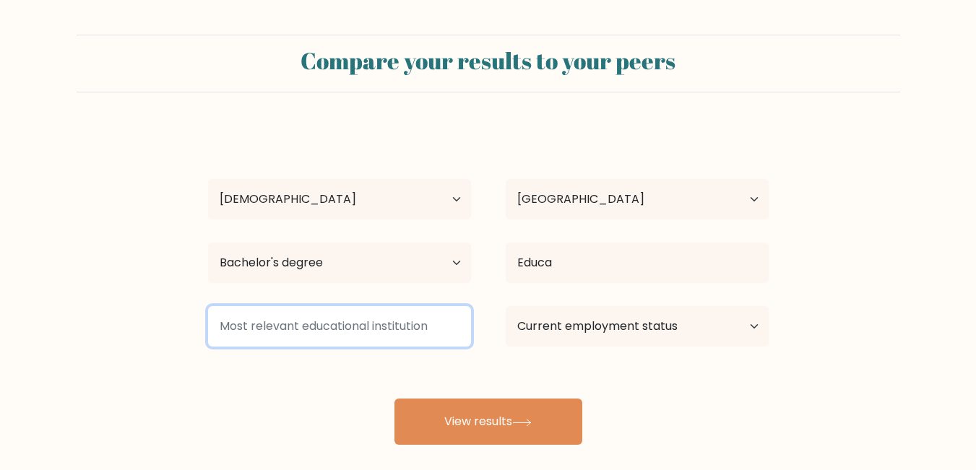
click at [371, 331] on input at bounding box center [339, 326] width 263 height 40
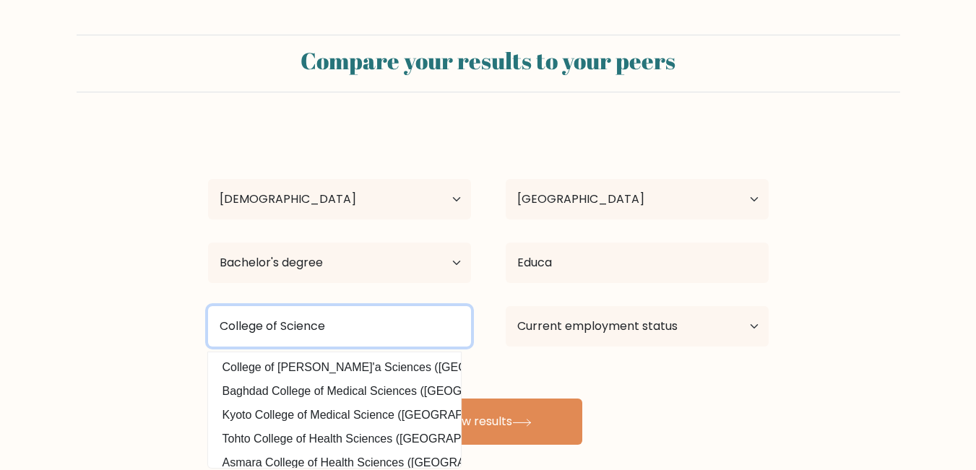
type input "College of Science"
click at [394, 399] on button "View results" at bounding box center [488, 422] width 188 height 46
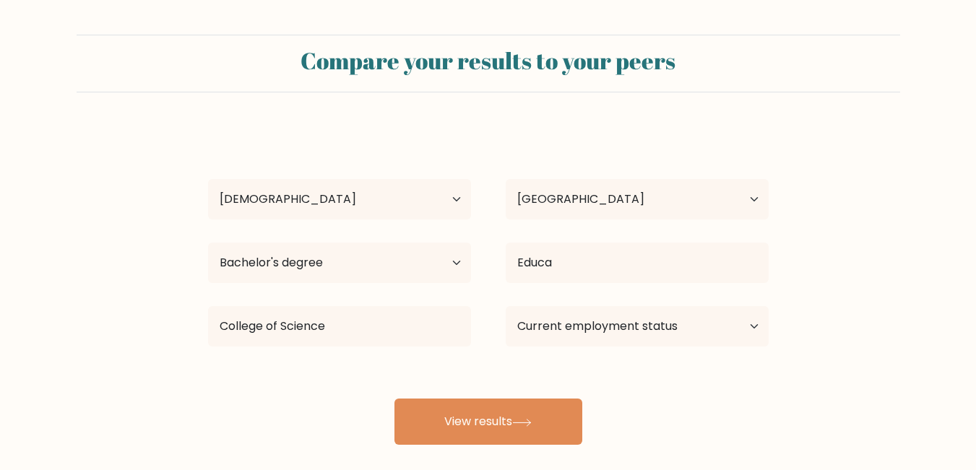
click at [587, 349] on div "Current employment status Employed Student Retired Other / prefer not to answer" at bounding box center [637, 326] width 298 height 52
click at [586, 344] on select "Current employment status Employed Student Retired Other / prefer not to answer" at bounding box center [637, 326] width 263 height 40
select select "other"
click at [506, 306] on select "Current employment status Employed Student Retired Other / prefer not to answer" at bounding box center [637, 326] width 263 height 40
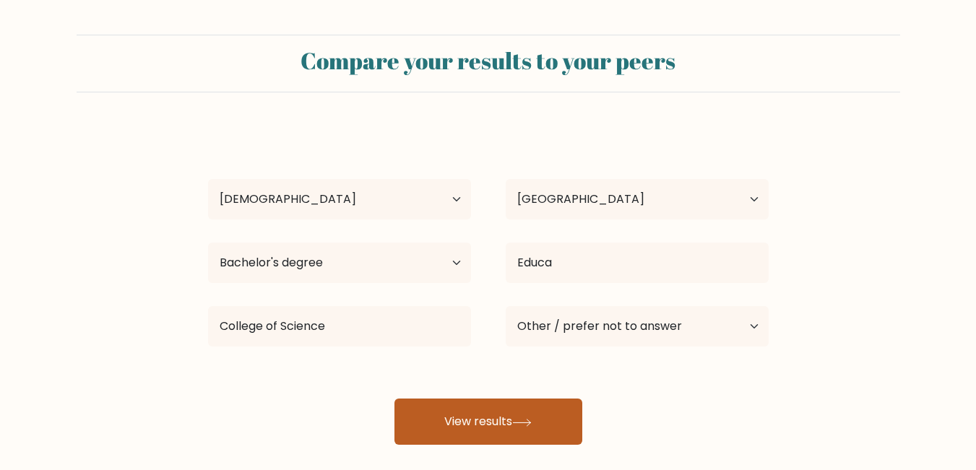
click at [516, 425] on icon at bounding box center [522, 423] width 20 height 8
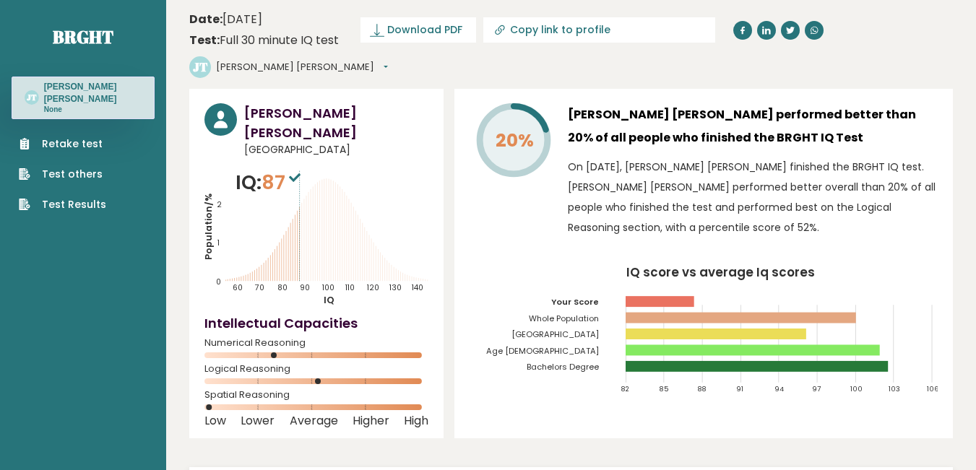
click at [73, 137] on link "Retake test" at bounding box center [62, 144] width 87 height 15
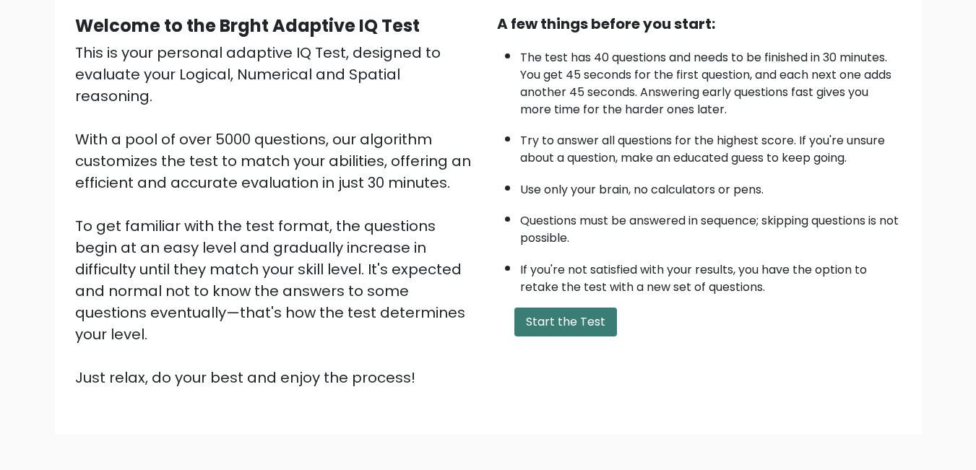
scroll to position [144, 0]
